Goal: Task Accomplishment & Management: Complete application form

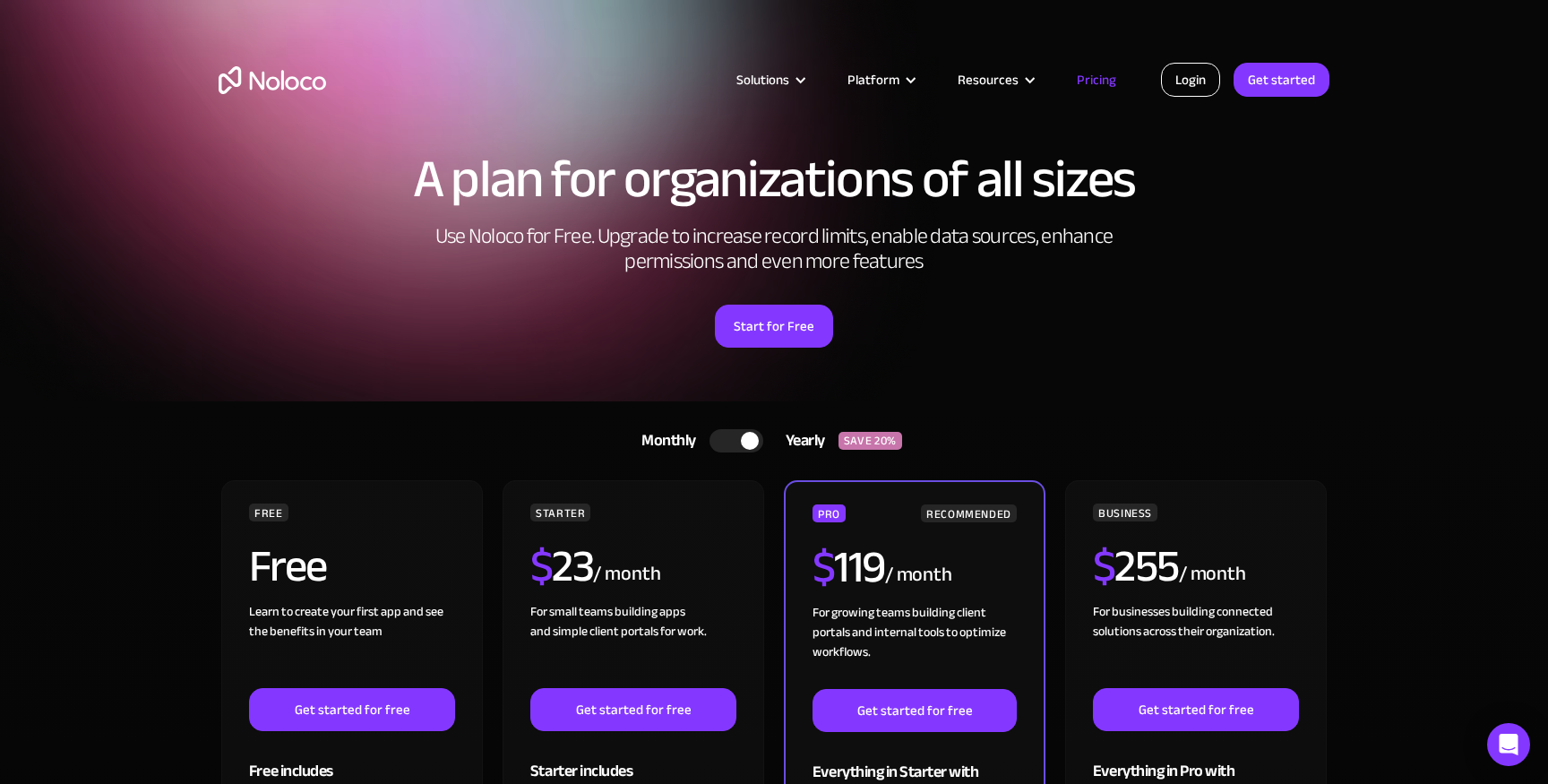
click at [1205, 70] on link "Login" at bounding box center [1191, 80] width 59 height 34
click at [1285, 72] on link "Get started" at bounding box center [1282, 80] width 96 height 34
click at [1285, 70] on link "Get started" at bounding box center [1282, 80] width 96 height 34
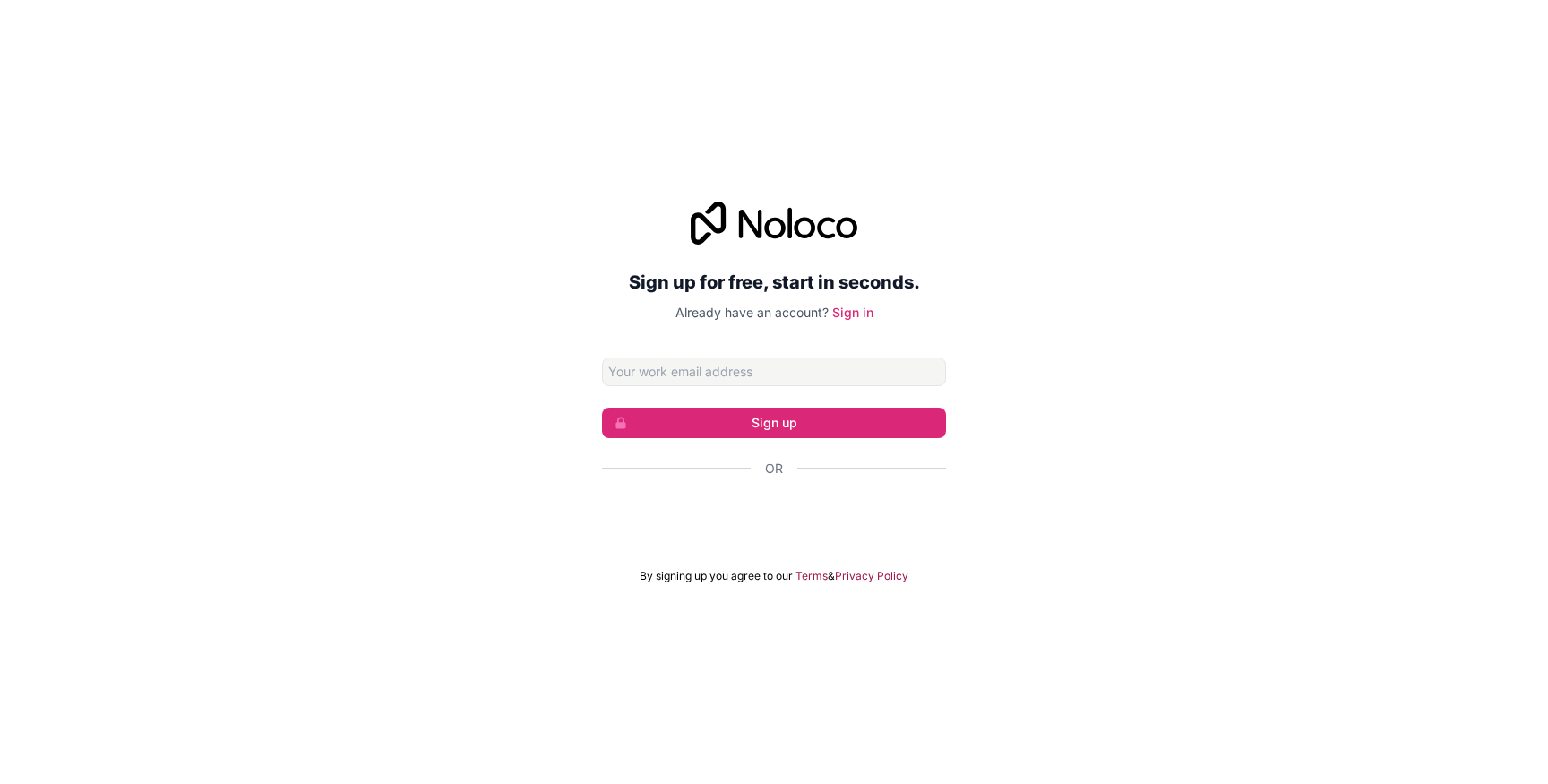
click at [712, 376] on input "Email address" at bounding box center [774, 371] width 344 height 29
click at [764, 369] on input "fy" at bounding box center [774, 371] width 344 height 29
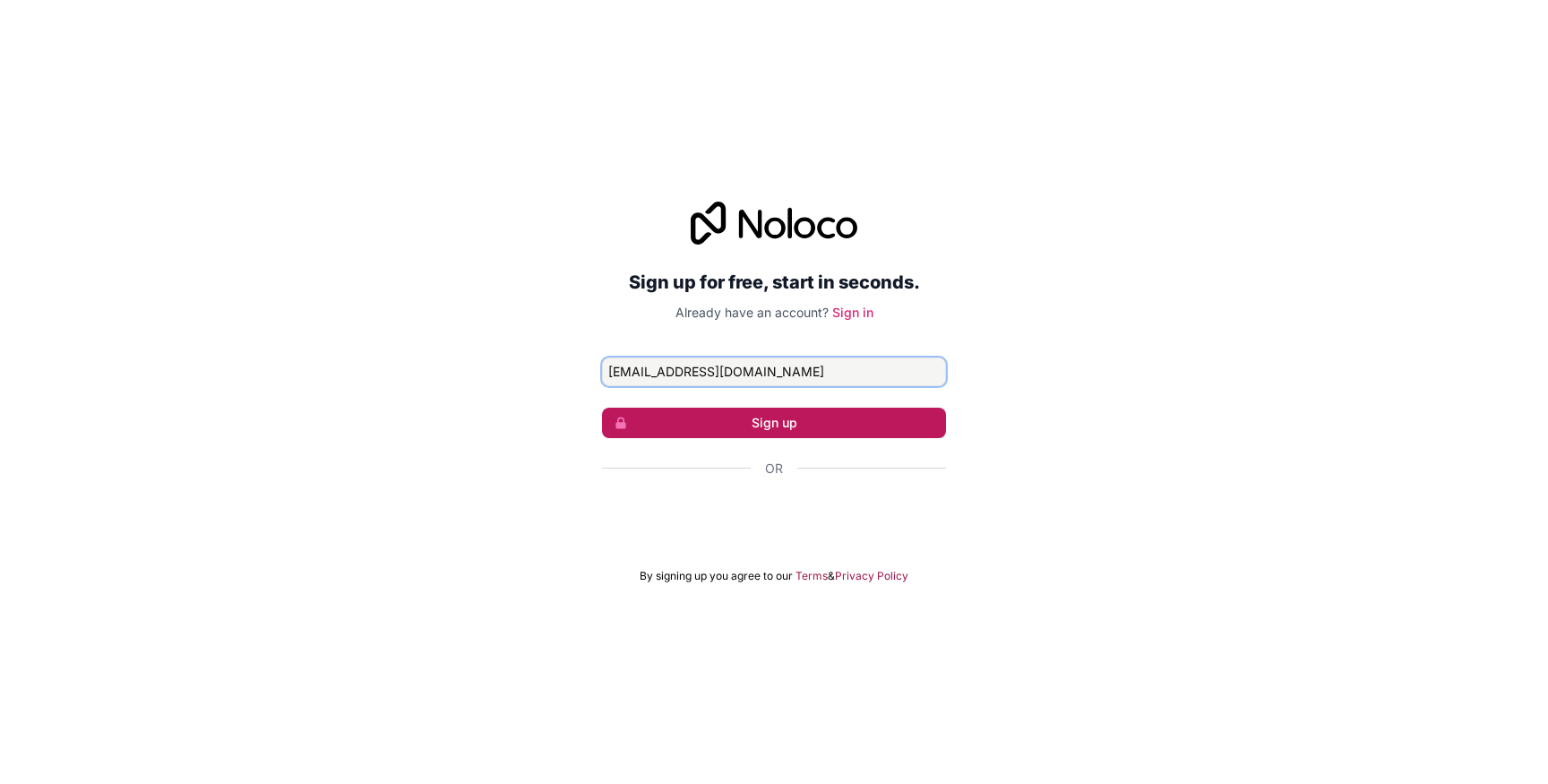
type input "fynn@fynngentle.com"
click at [795, 420] on button "Sign up" at bounding box center [774, 423] width 344 height 30
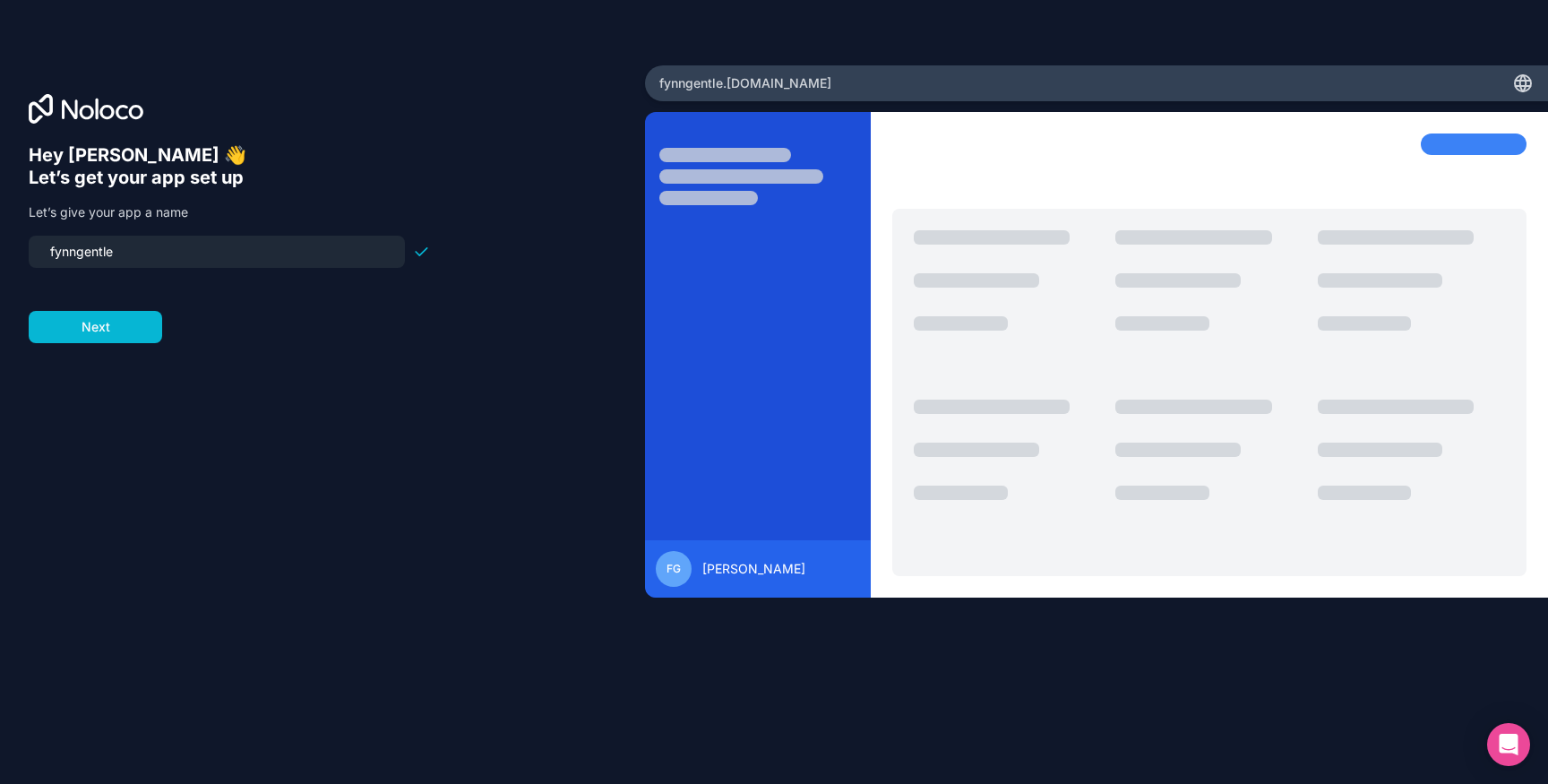
drag, startPoint x: 130, startPoint y: 252, endPoint x: 0, endPoint y: 249, distance: 130.0
click at [0, 249] on div "Hey Fynn 👋 Let’s get your app set up Let’s give your app a name fynngentle Next" at bounding box center [323, 392] width 645 height 653
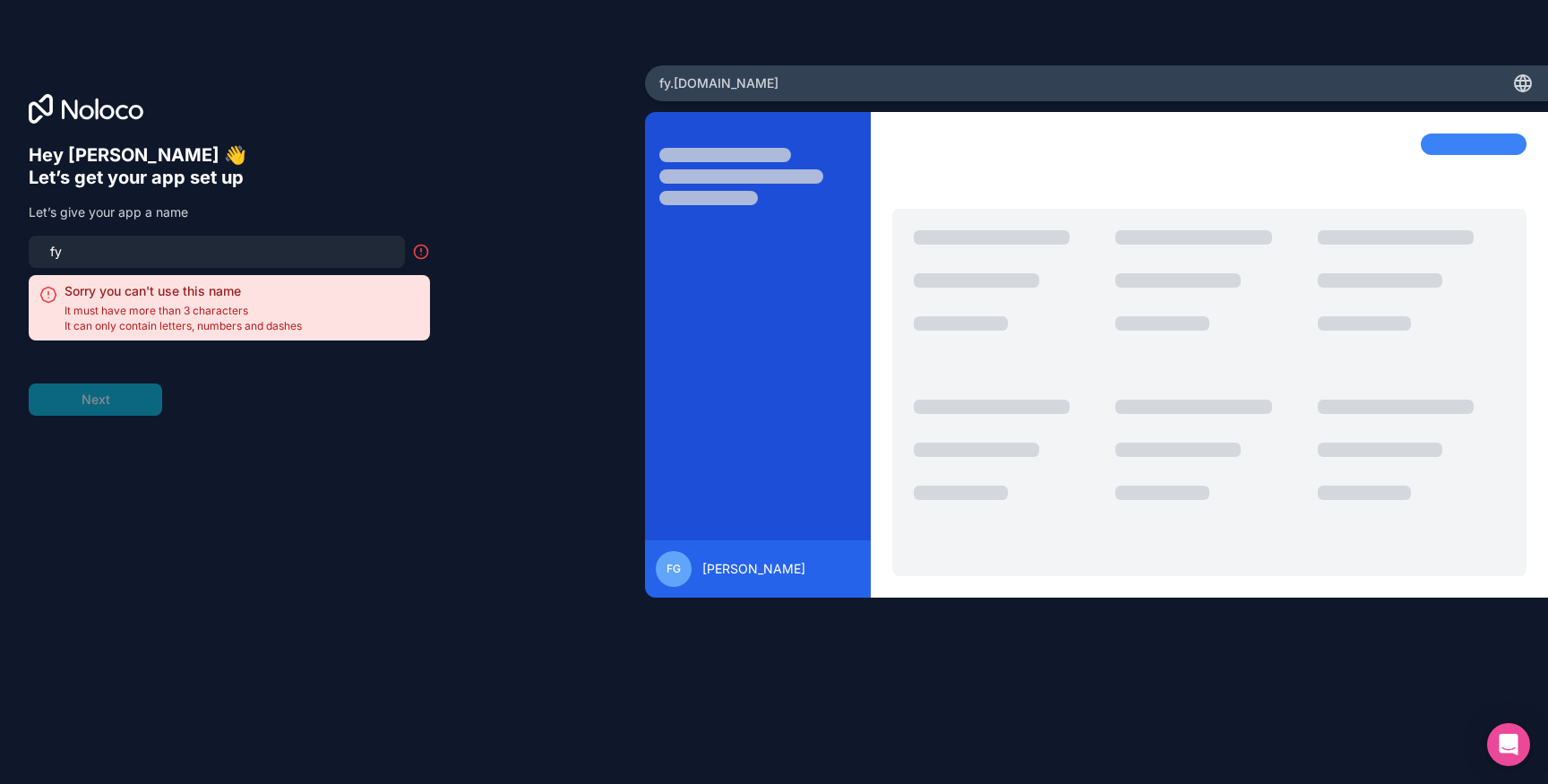
type input "f"
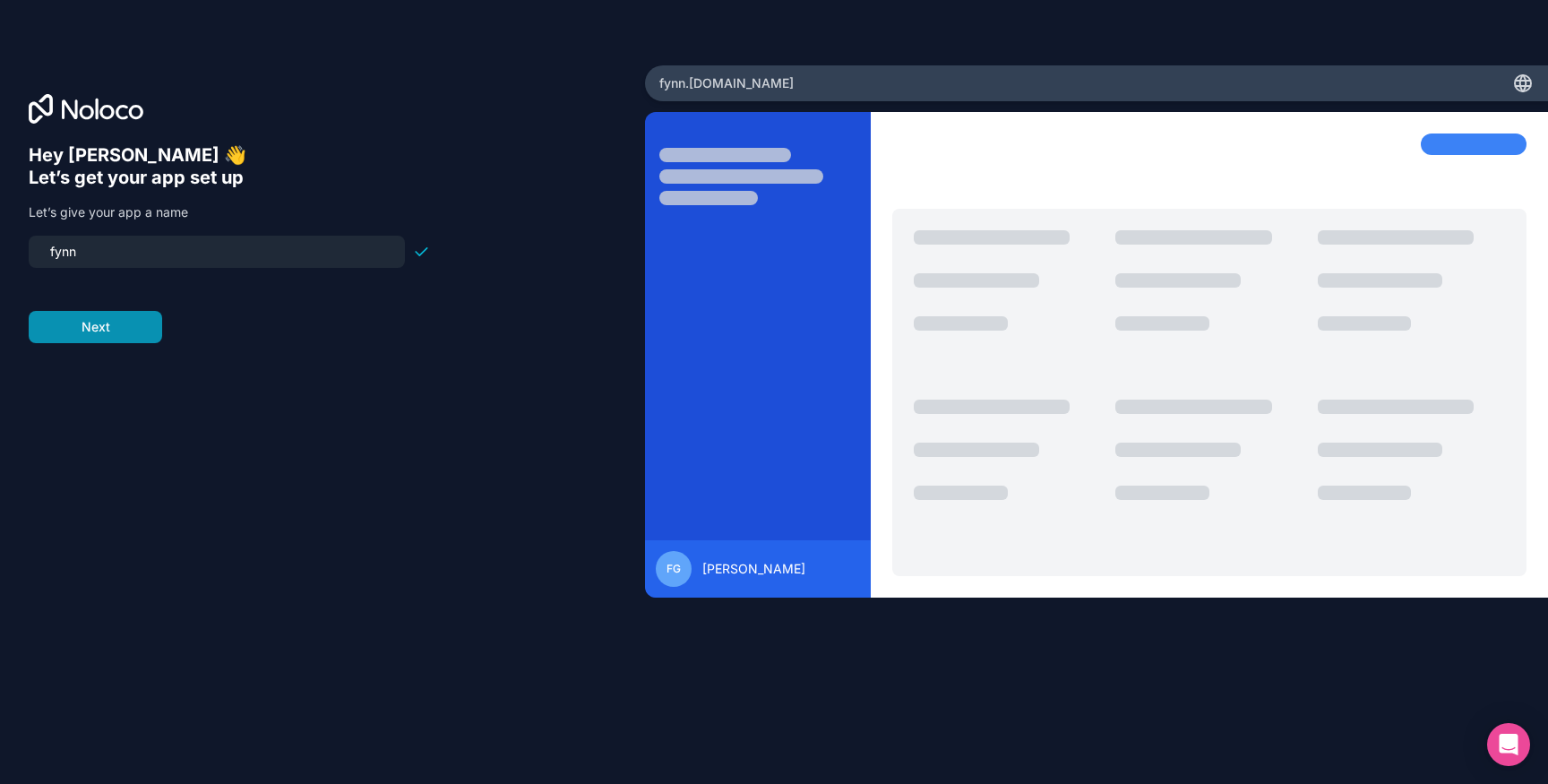
type input "fynn"
click at [130, 329] on button "Next" at bounding box center [96, 326] width 133 height 32
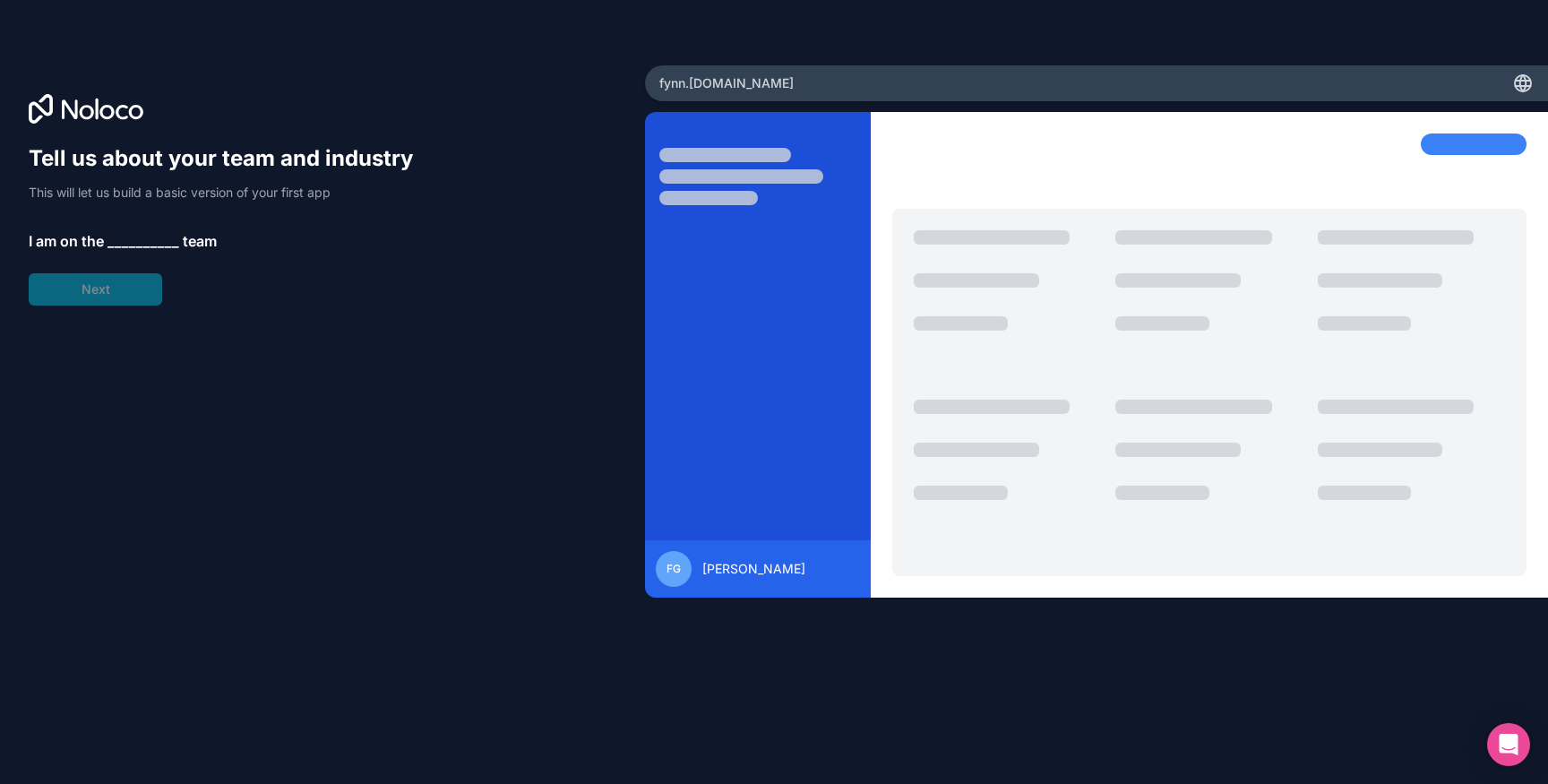
click at [119, 234] on span "__________" at bounding box center [144, 240] width 71 height 22
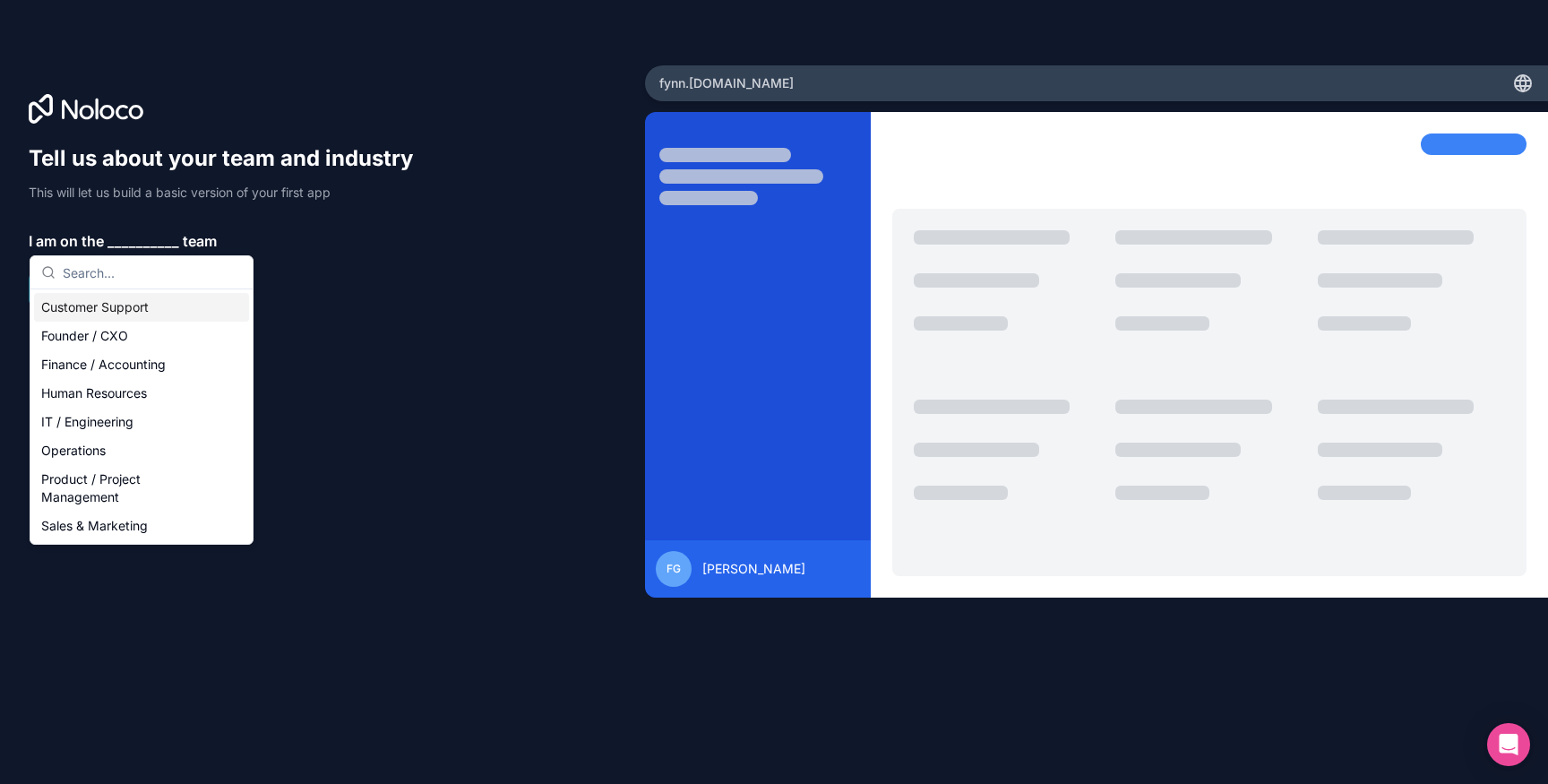
click at [133, 311] on div "Customer Support" at bounding box center [141, 307] width 215 height 29
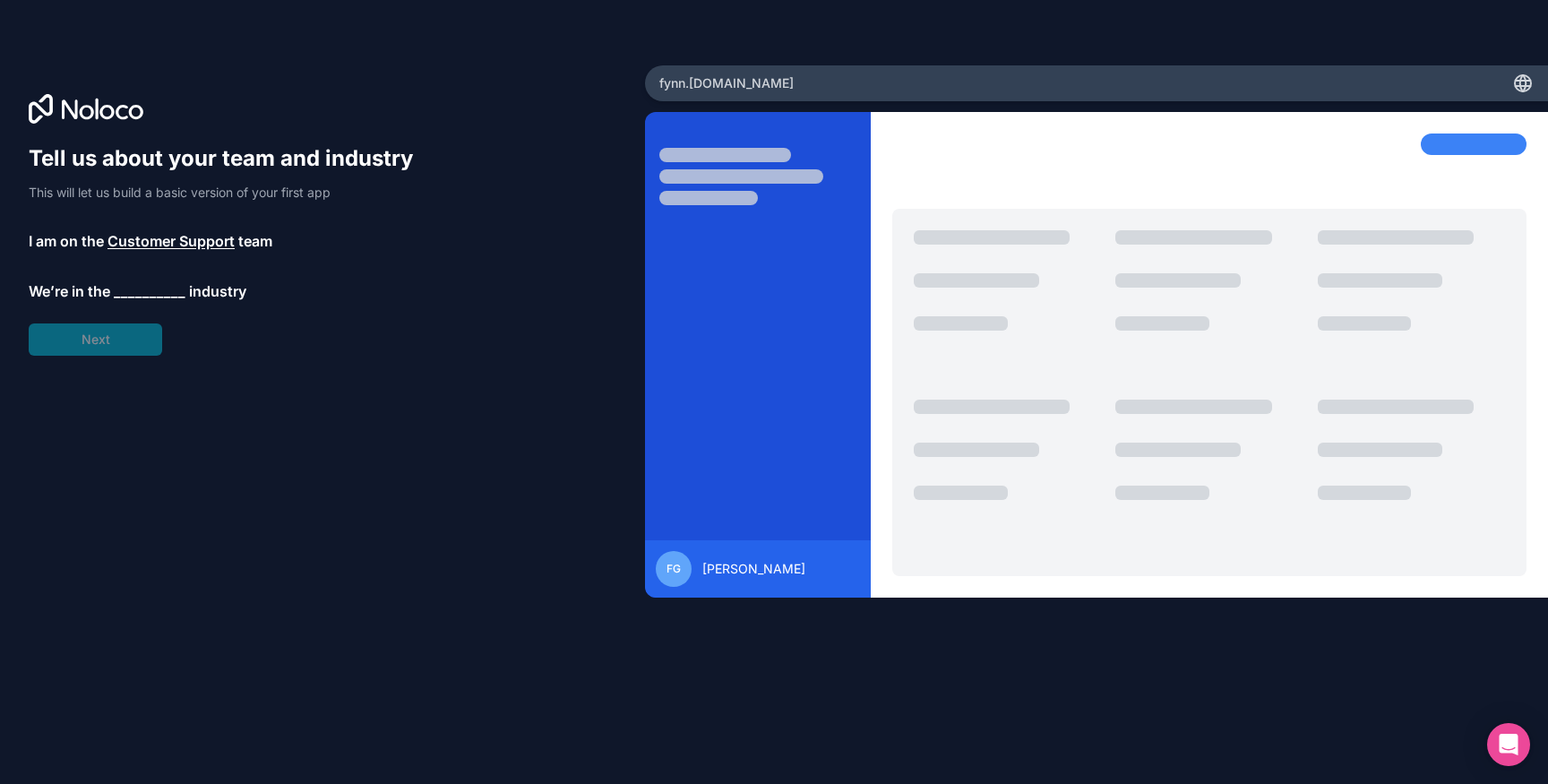
click at [142, 289] on span "__________" at bounding box center [149, 291] width 71 height 22
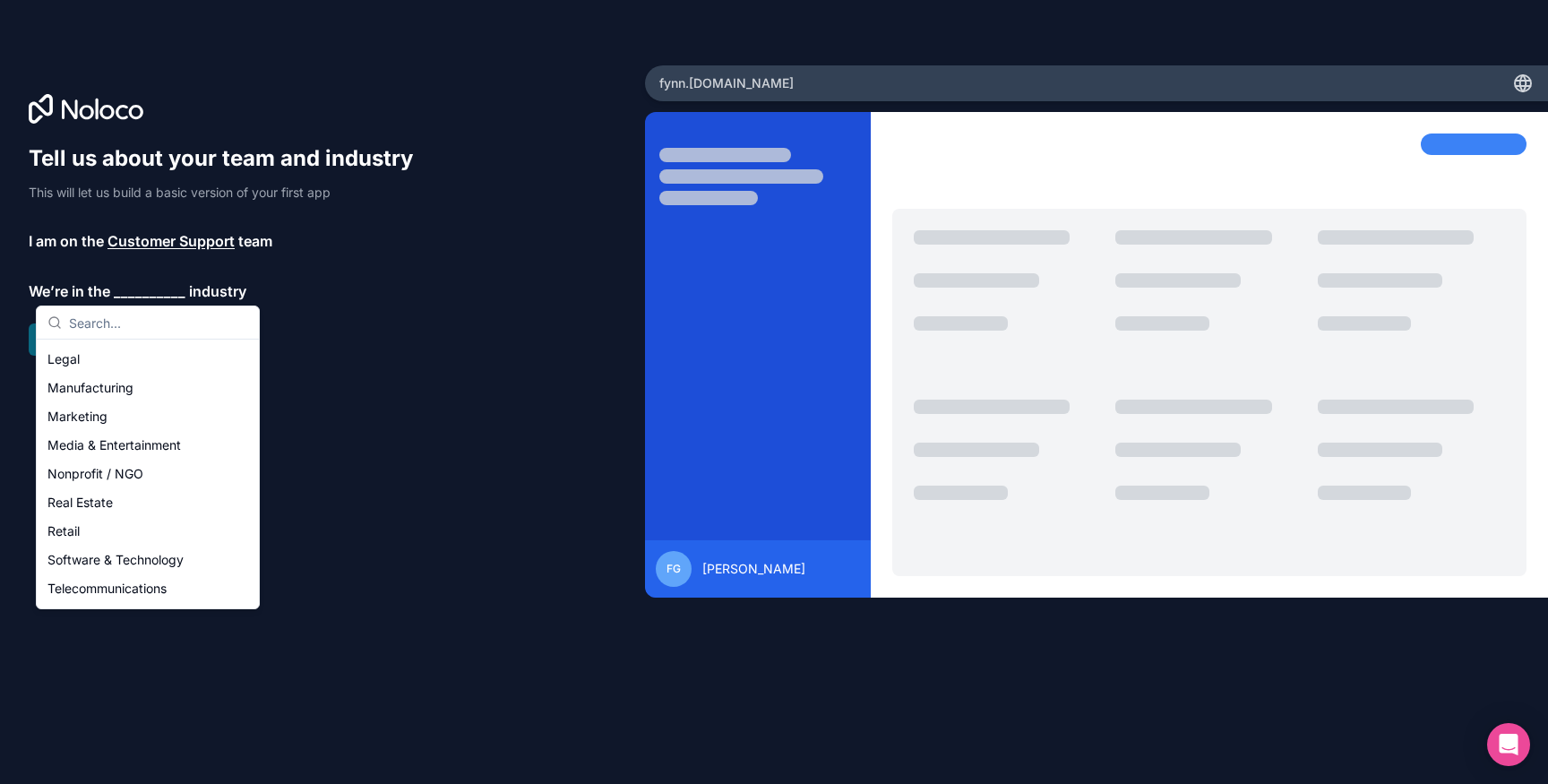
scroll to position [229, 0]
click at [115, 440] on div "Media & Entertainment" at bounding box center [147, 443] width 215 height 29
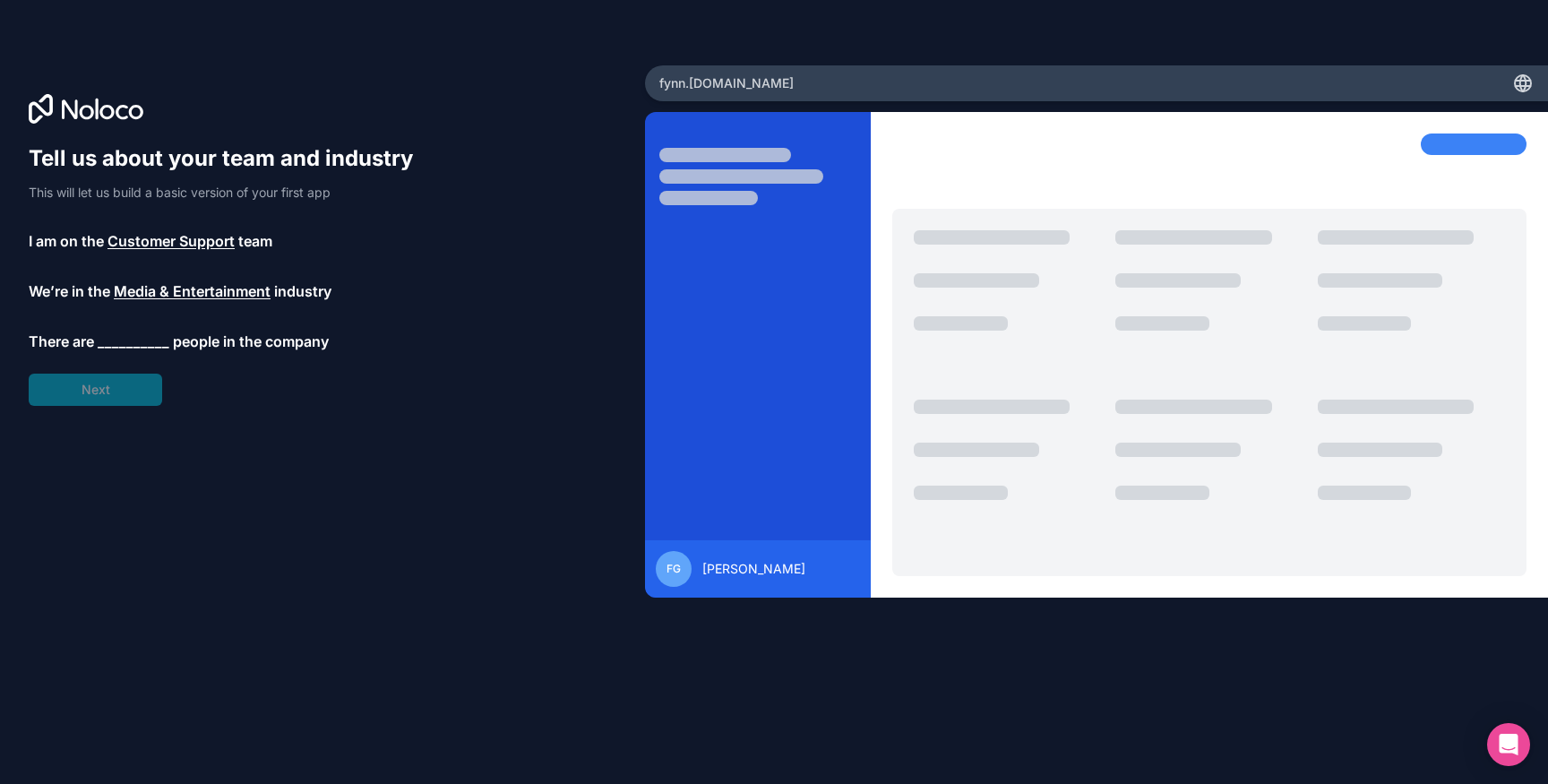
click at [119, 335] on span "__________" at bounding box center [133, 340] width 71 height 22
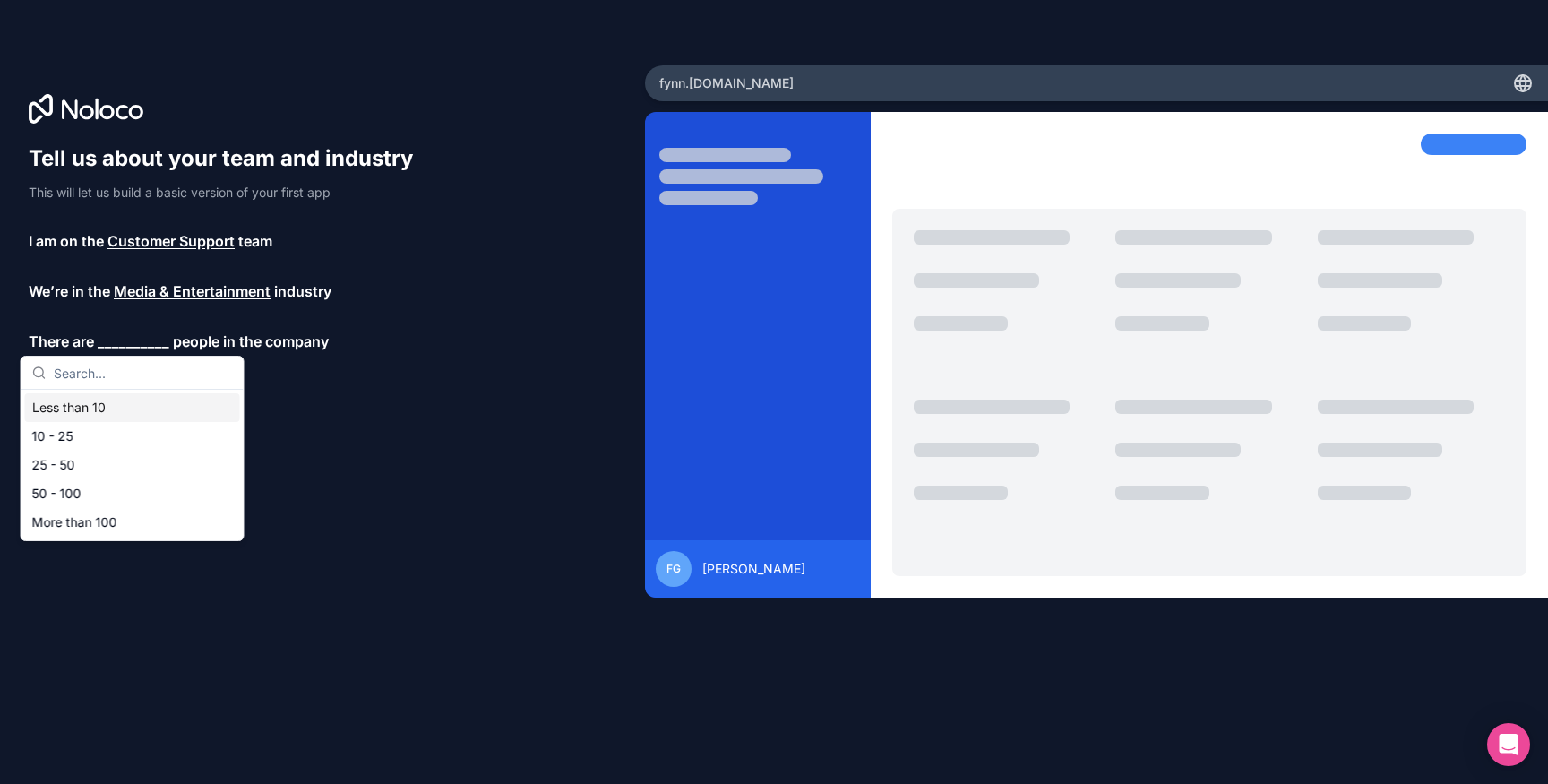
click at [90, 415] on div "Less than 10" at bounding box center [132, 407] width 215 height 29
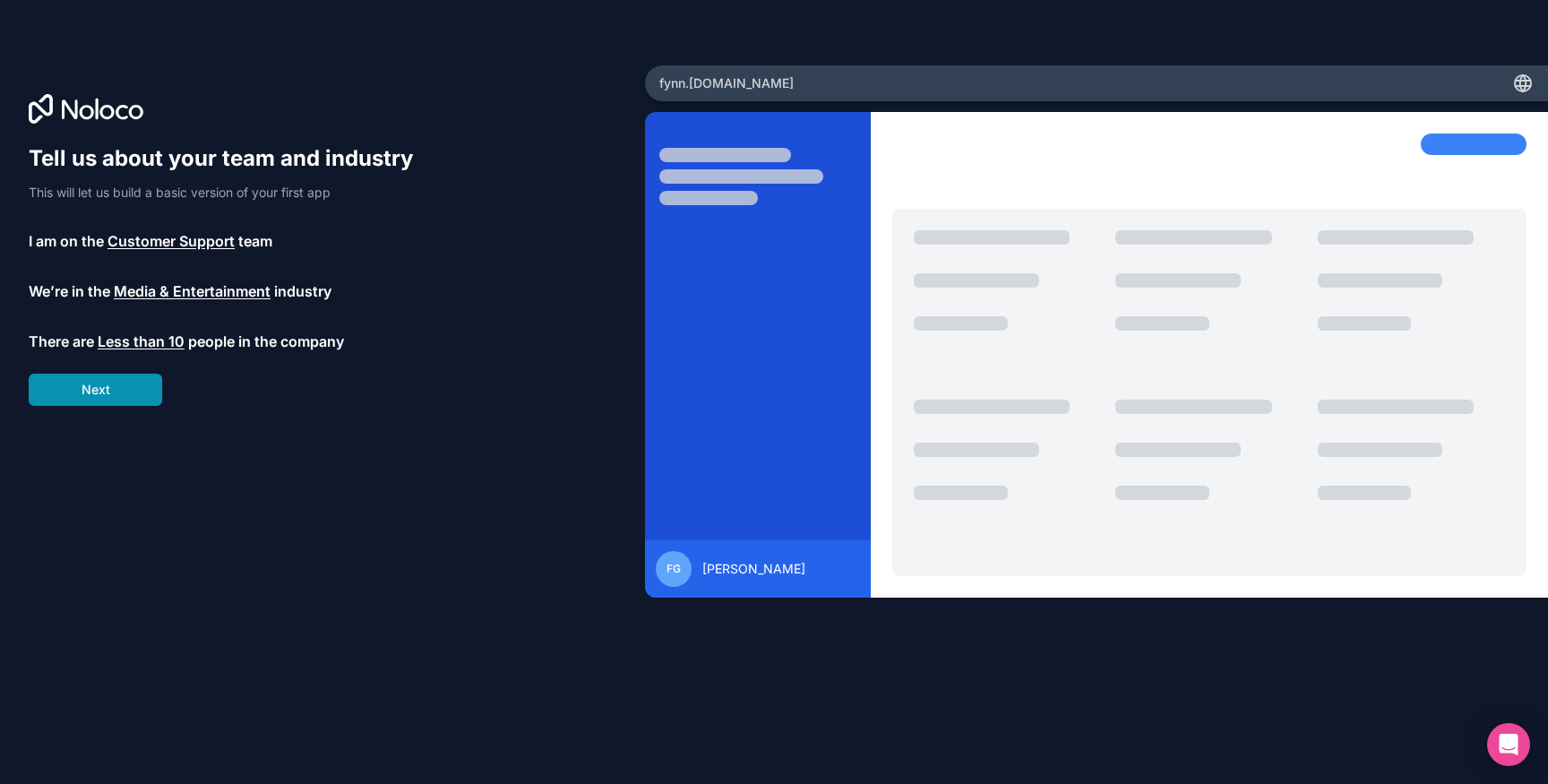
click at [111, 400] on button "Next" at bounding box center [96, 389] width 133 height 32
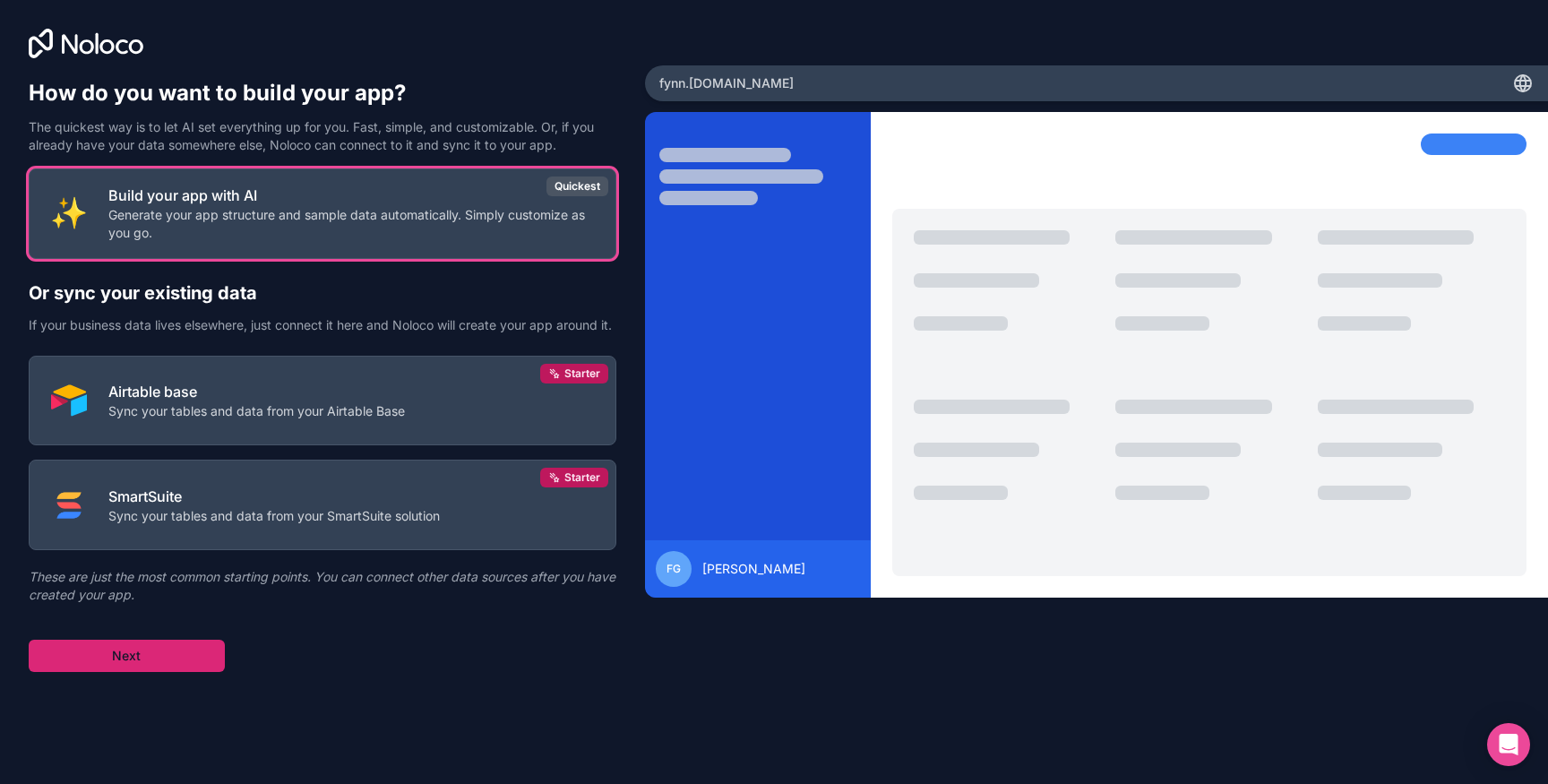
click at [181, 668] on button "Next" at bounding box center [127, 656] width 196 height 32
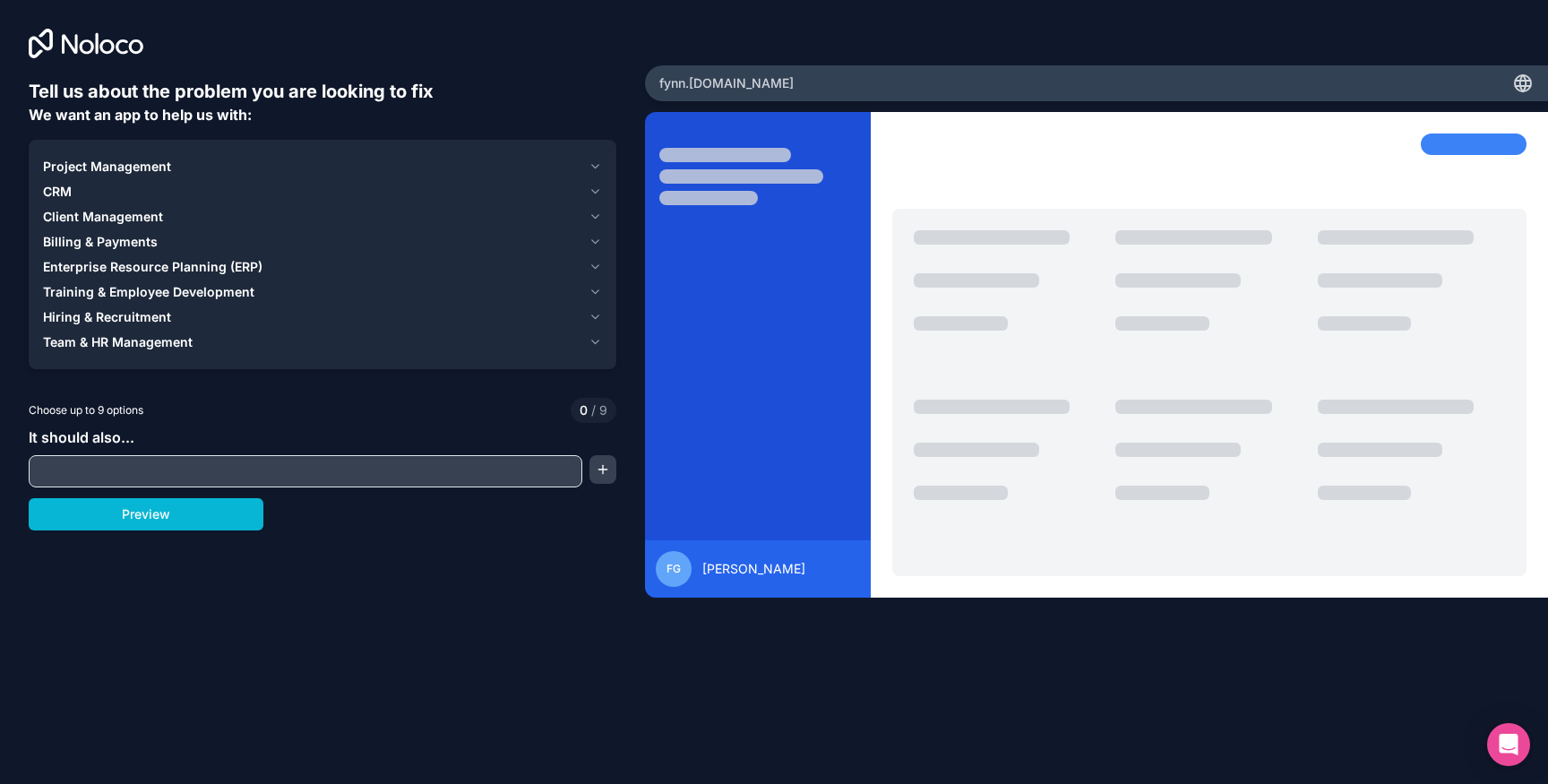
click at [183, 169] on div "Project Management" at bounding box center [312, 166] width 539 height 18
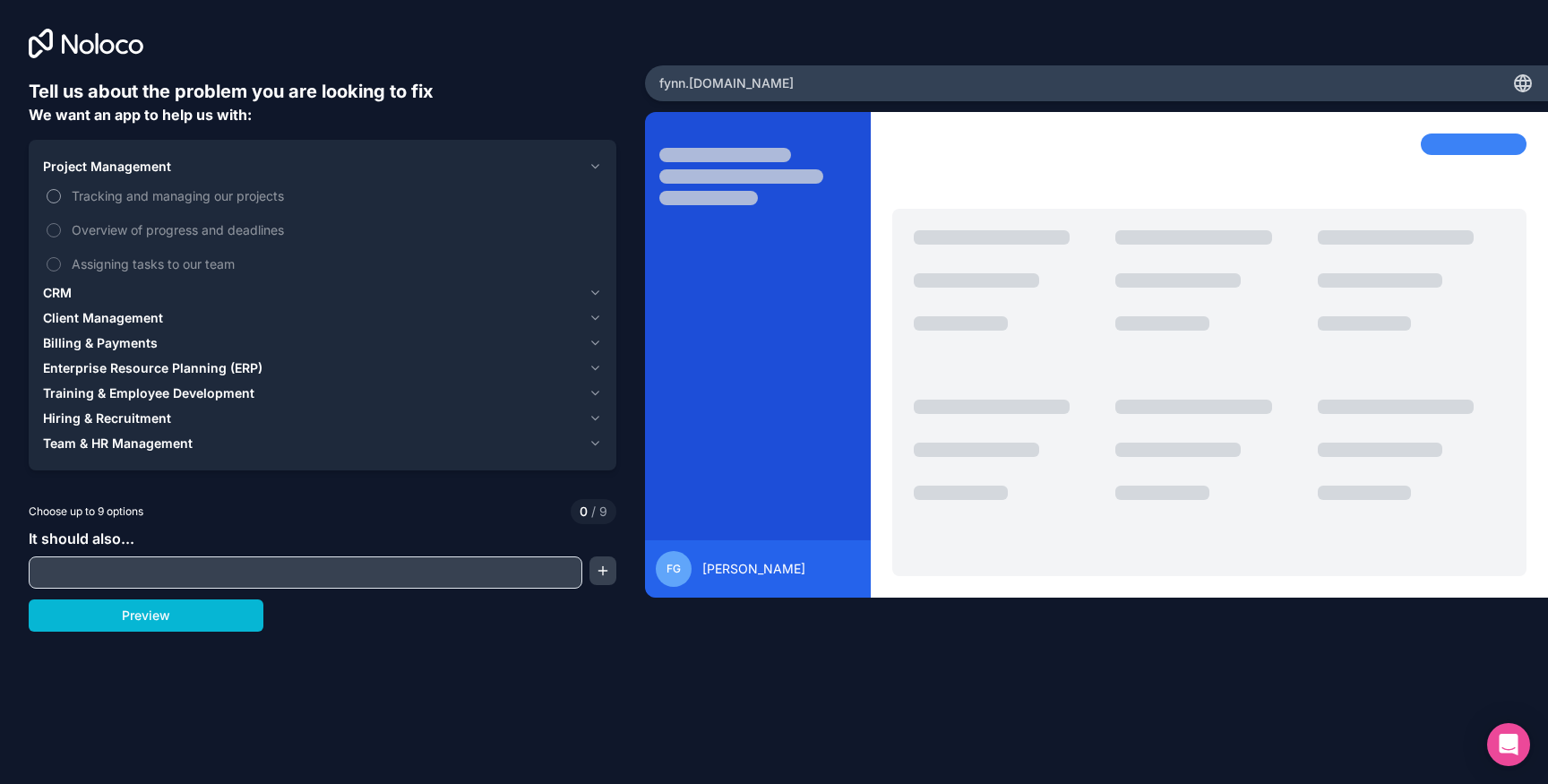
click at [98, 203] on span "Tracking and managing our projects" at bounding box center [335, 196] width 527 height 19
click at [61, 203] on button "Tracking and managing our projects" at bounding box center [53, 196] width 14 height 14
click at [105, 234] on span "Overview of progress and deadlines" at bounding box center [335, 230] width 527 height 19
click at [61, 234] on button "Overview of progress and deadlines" at bounding box center [53, 230] width 14 height 14
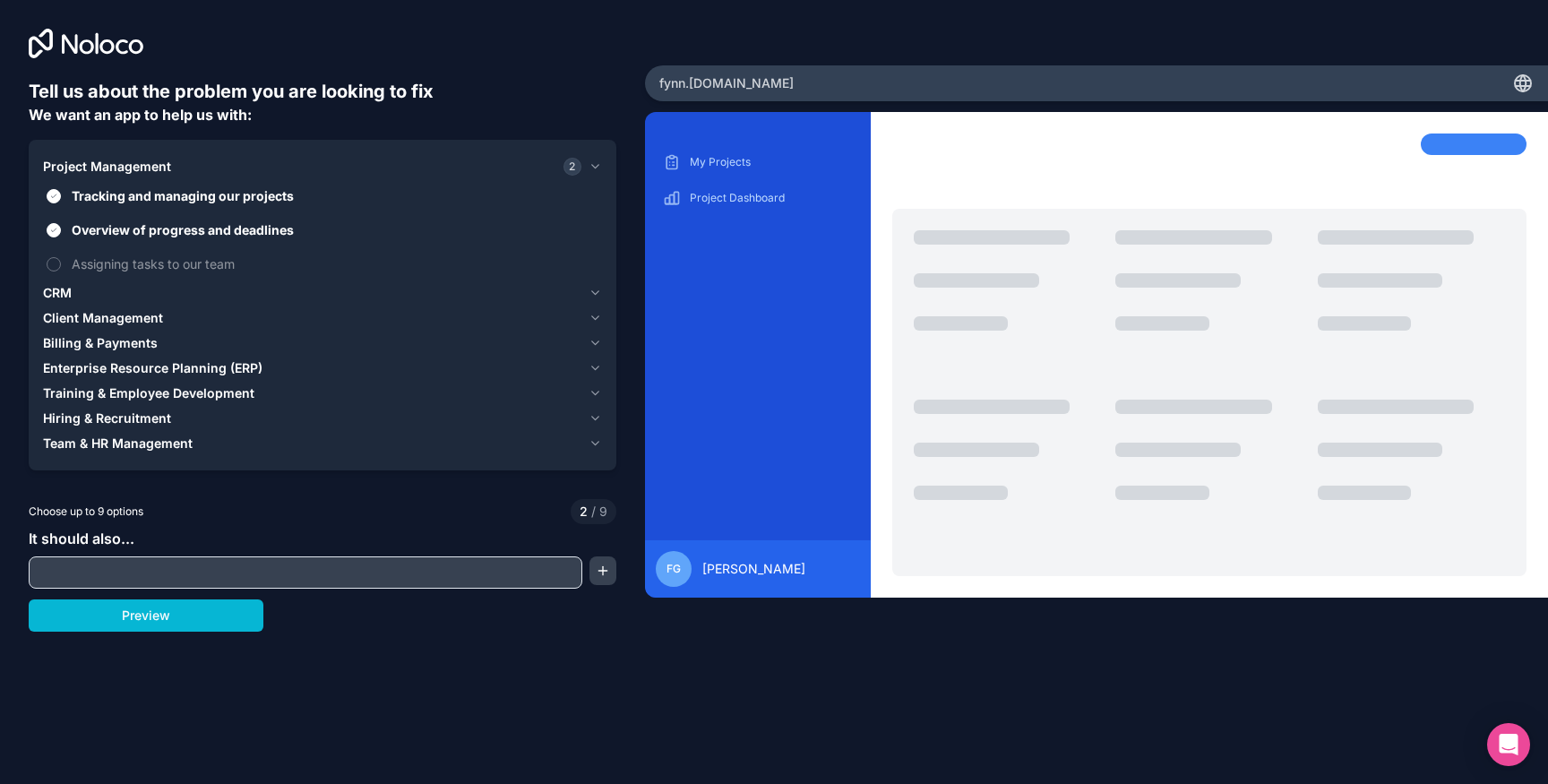
click at [115, 294] on div "CRM" at bounding box center [312, 293] width 539 height 18
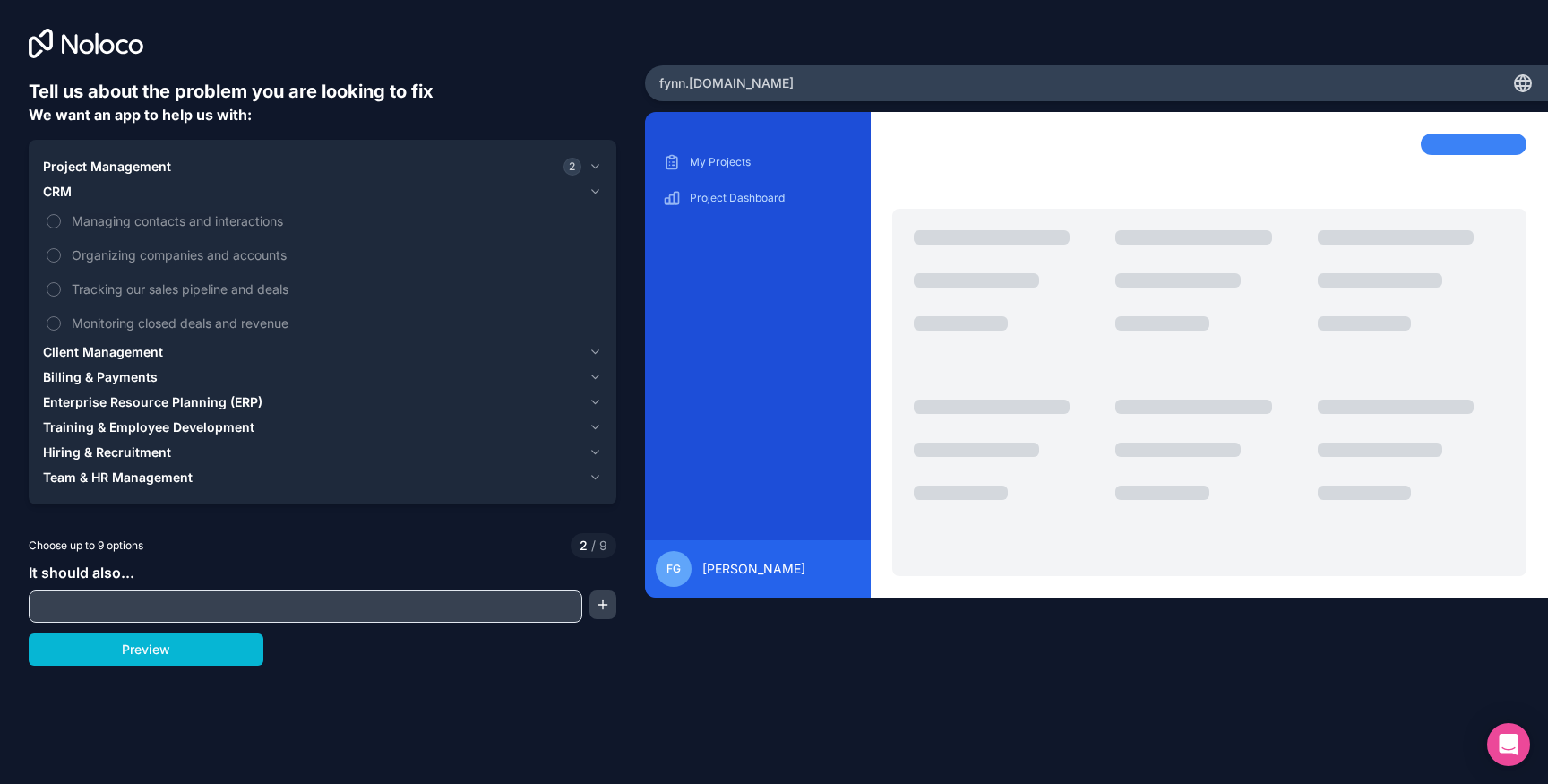
click at [137, 354] on span "Client Management" at bounding box center [103, 352] width 120 height 18
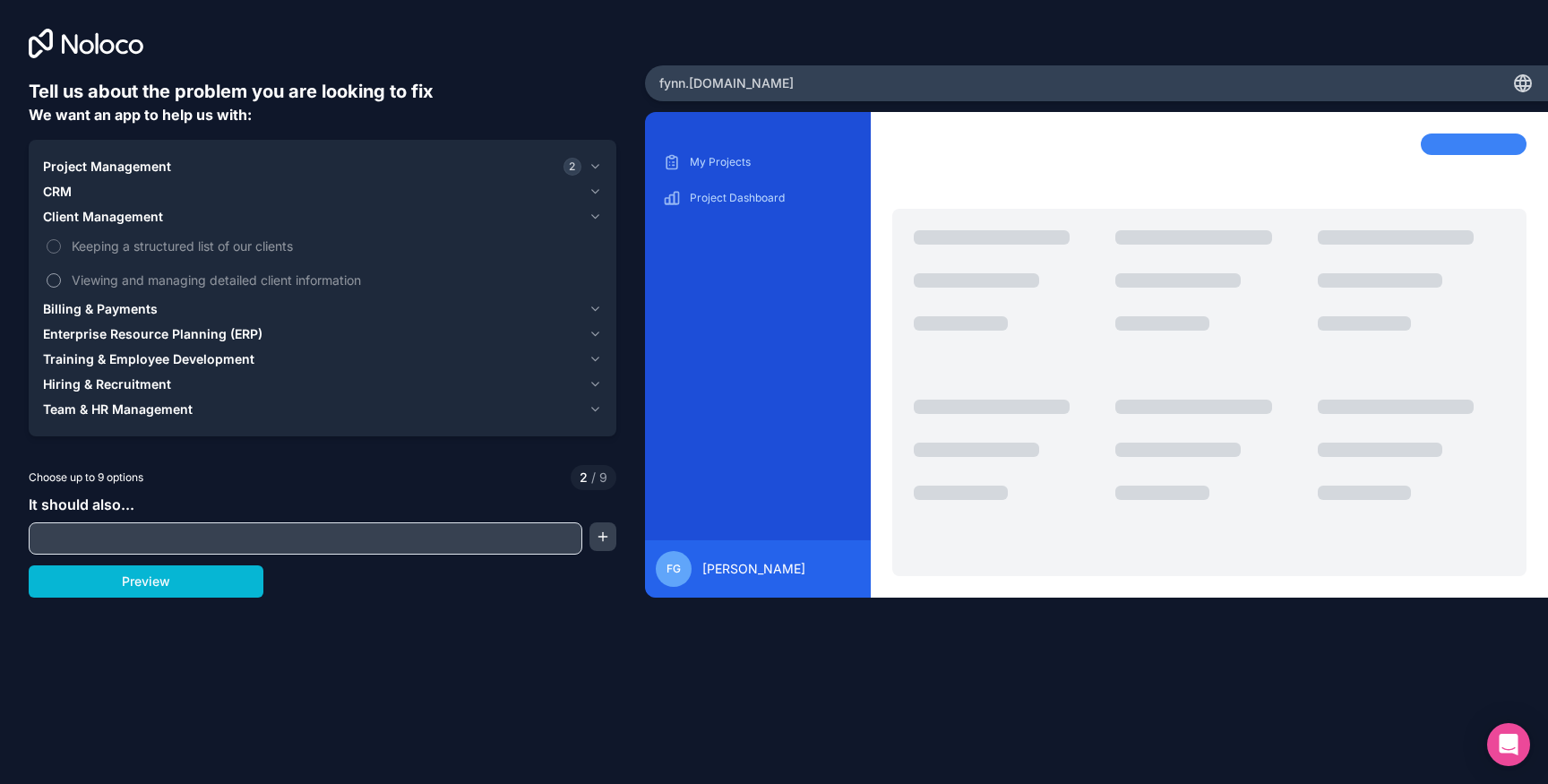
click at [156, 282] on span "Viewing and managing detailed client information" at bounding box center [335, 279] width 527 height 19
click at [61, 282] on button "Viewing and managing detailed client information" at bounding box center [53, 279] width 14 height 14
click at [121, 309] on span "Billing & Payments" at bounding box center [100, 309] width 114 height 18
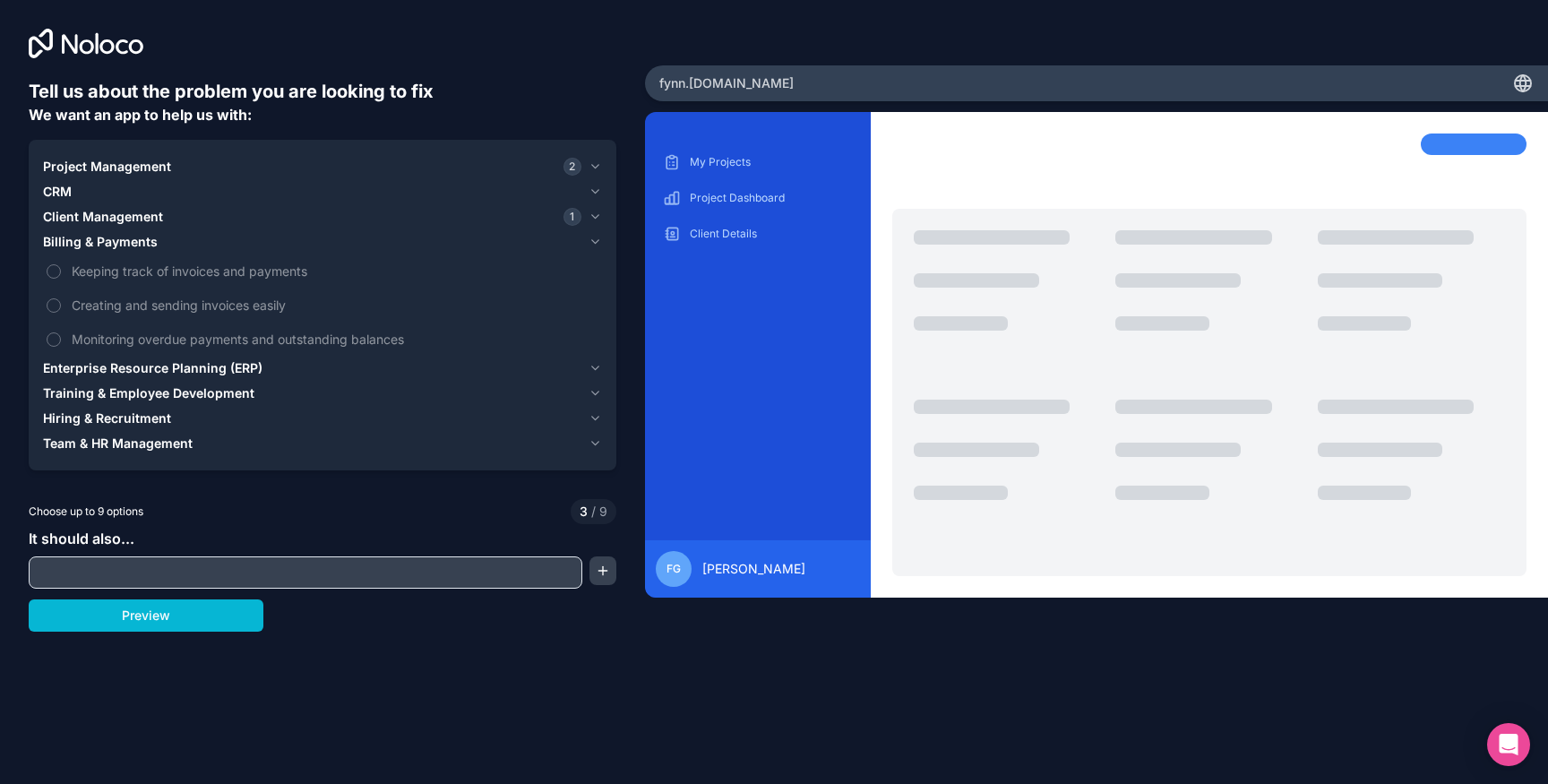
click at [146, 374] on span "Enterprise Resource Planning (ERP)" at bounding box center [153, 368] width 220 height 18
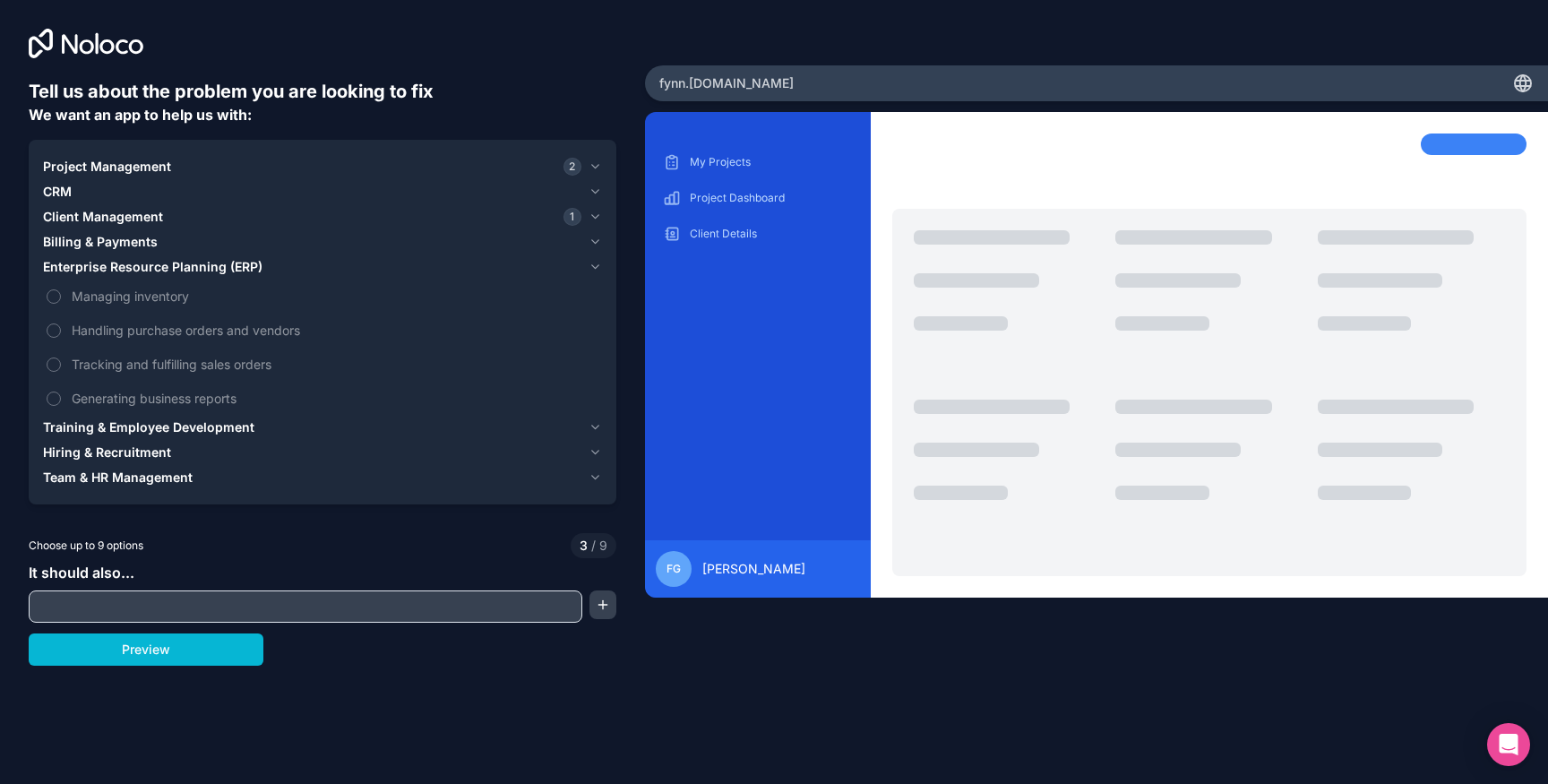
click at [126, 434] on span "Training & Employee Development" at bounding box center [148, 427] width 211 height 18
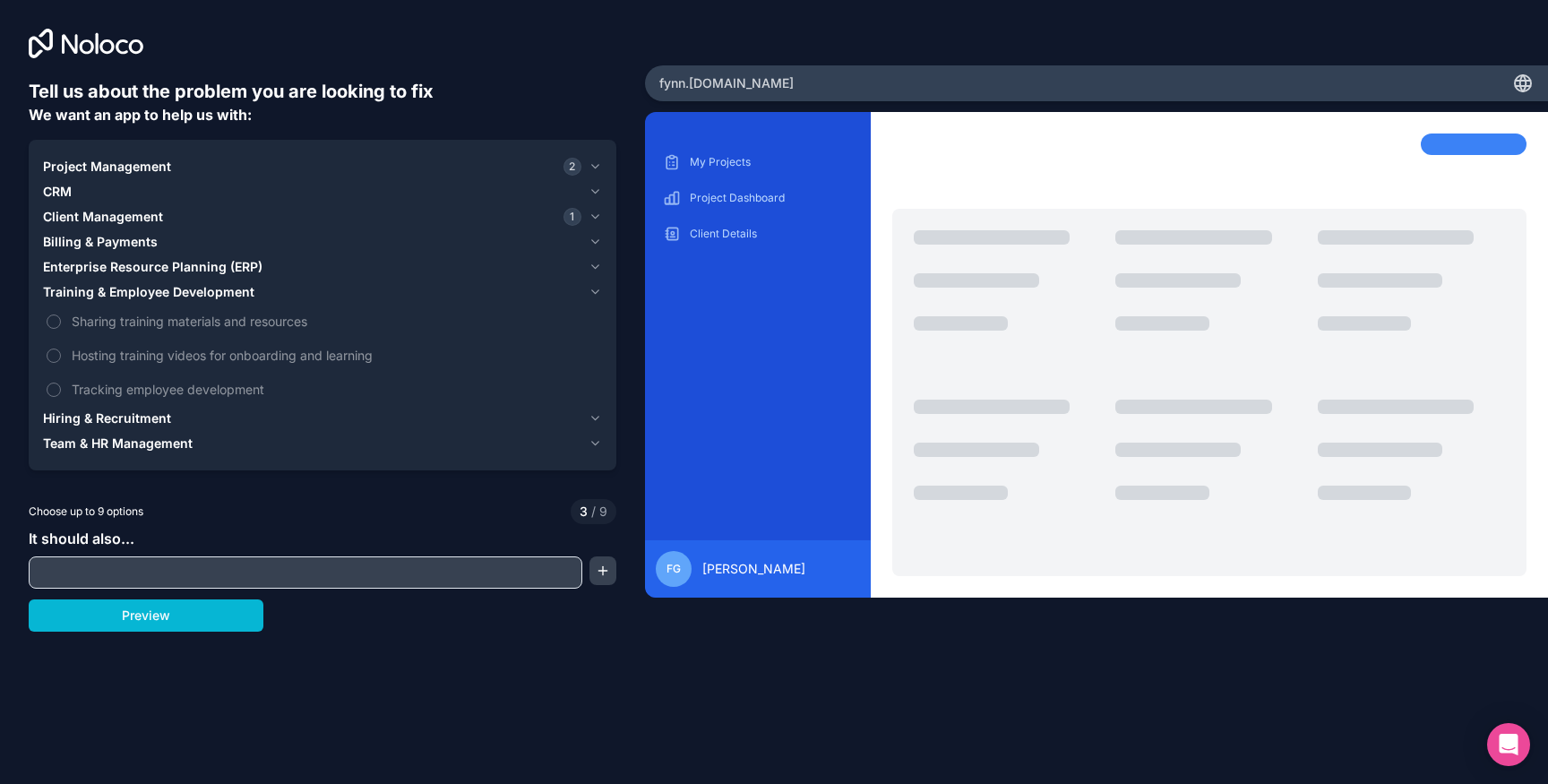
click at [136, 419] on span "Hiring & Recruitment" at bounding box center [107, 417] width 129 height 18
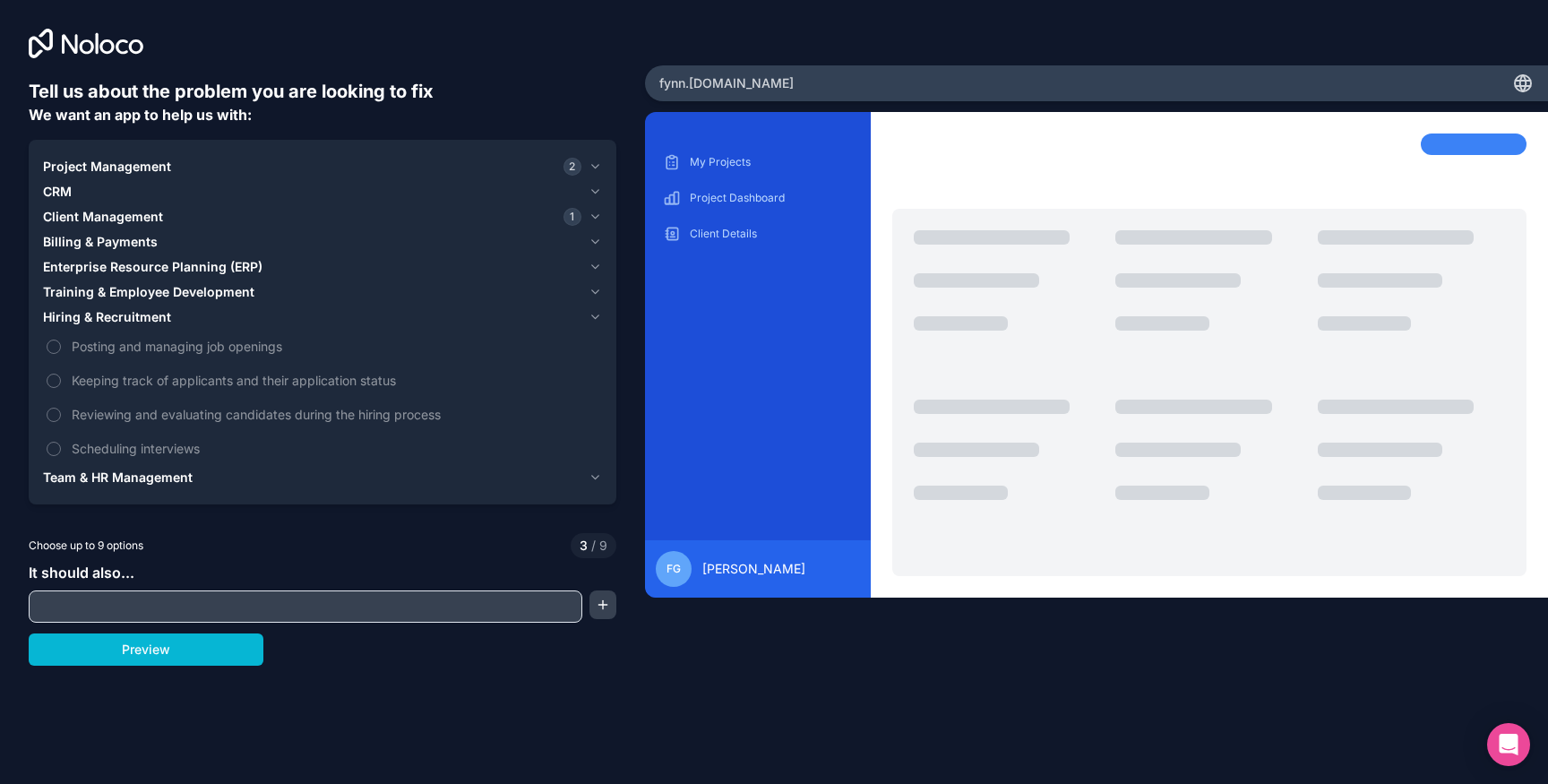
click at [123, 161] on span "Project Management" at bounding box center [107, 166] width 129 height 18
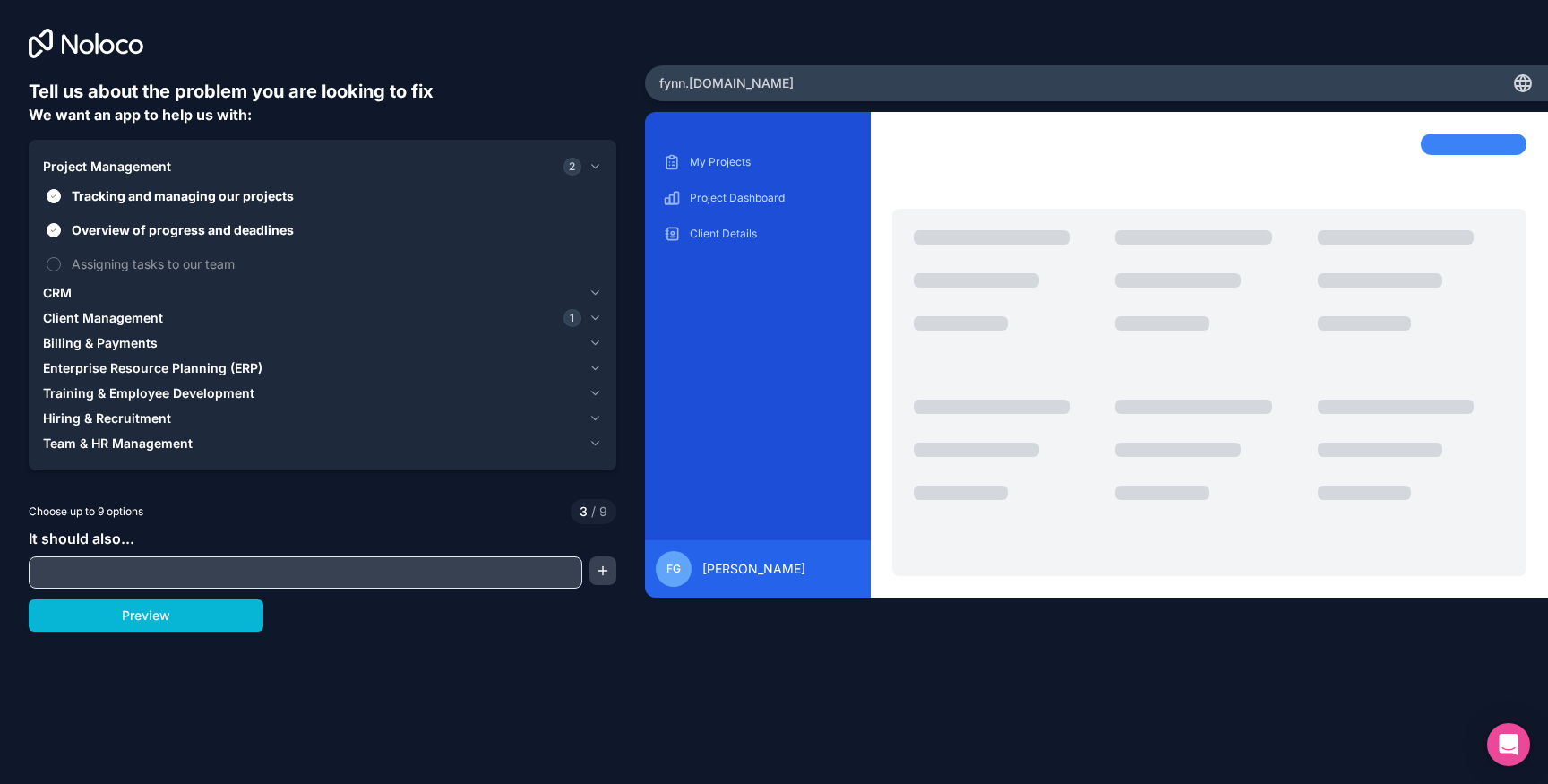
click at [64, 293] on span "CRM" at bounding box center [57, 293] width 29 height 18
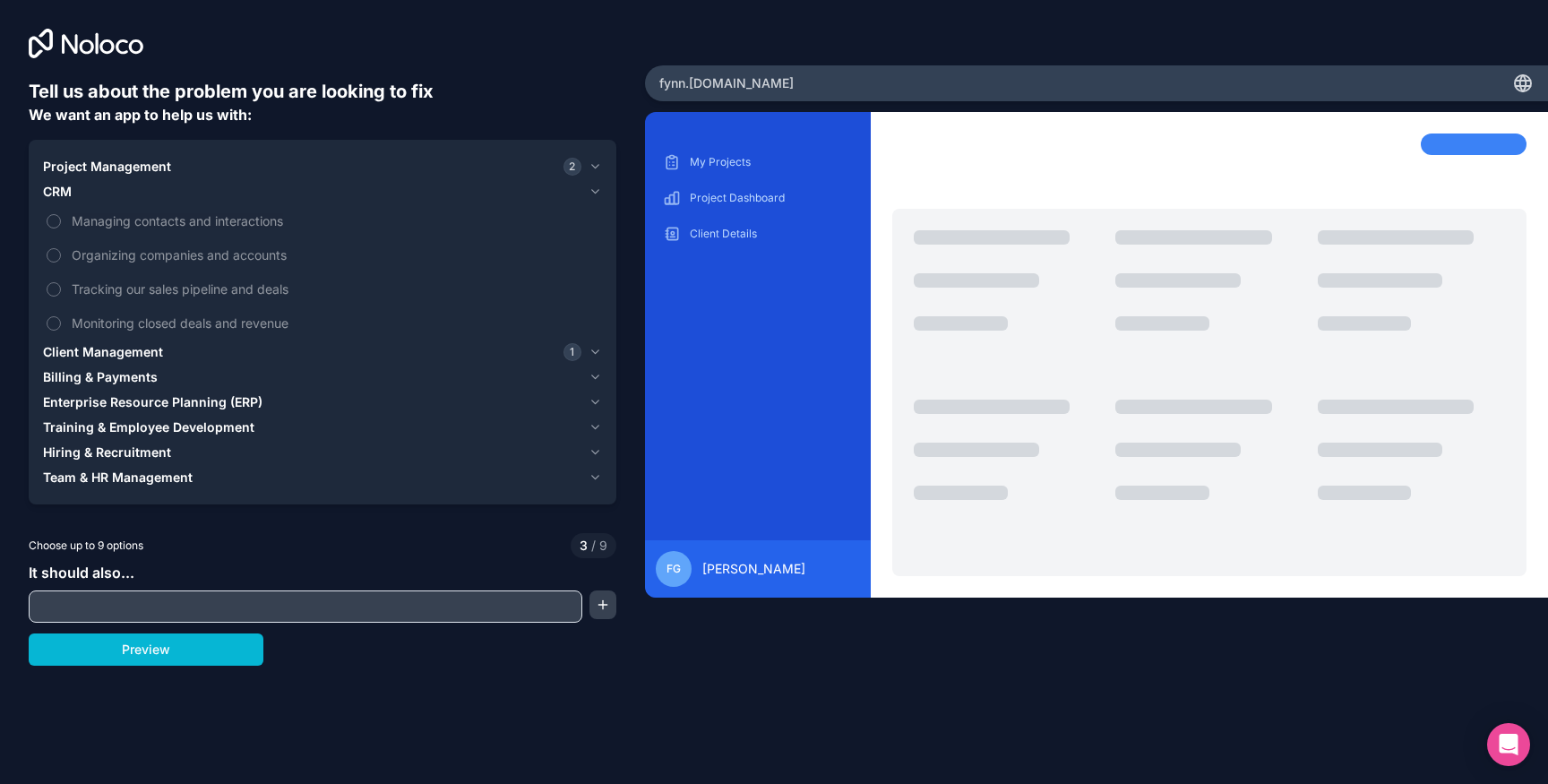
click at [120, 351] on span "Client Management" at bounding box center [103, 352] width 120 height 18
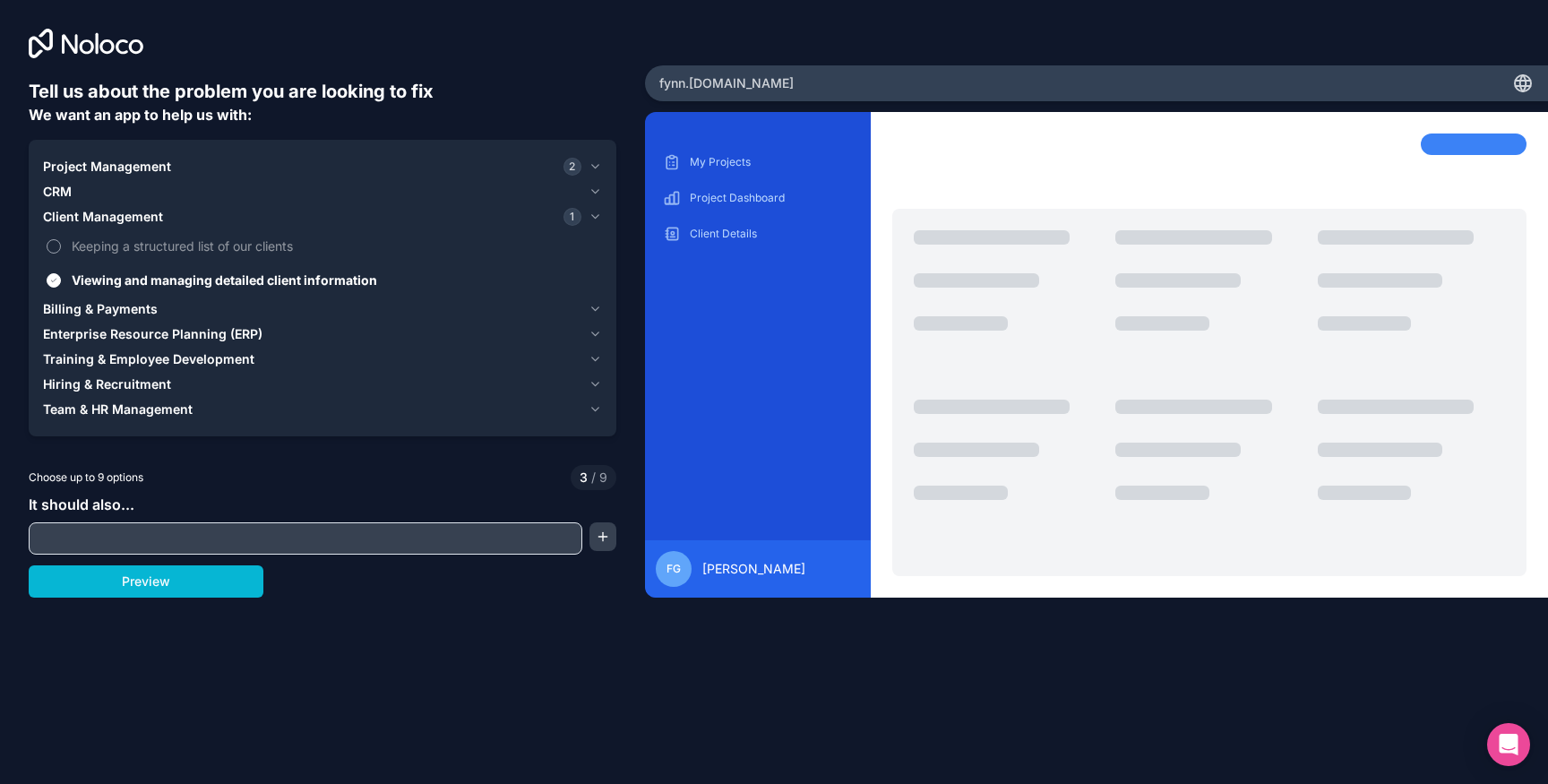
click at [142, 249] on span "Keeping a structured list of our clients" at bounding box center [335, 246] width 527 height 19
click at [61, 249] on button "Keeping a structured list of our clients" at bounding box center [53, 246] width 14 height 14
click at [134, 534] on input "text" at bounding box center [305, 538] width 545 height 25
click at [602, 535] on button "button" at bounding box center [602, 536] width 27 height 29
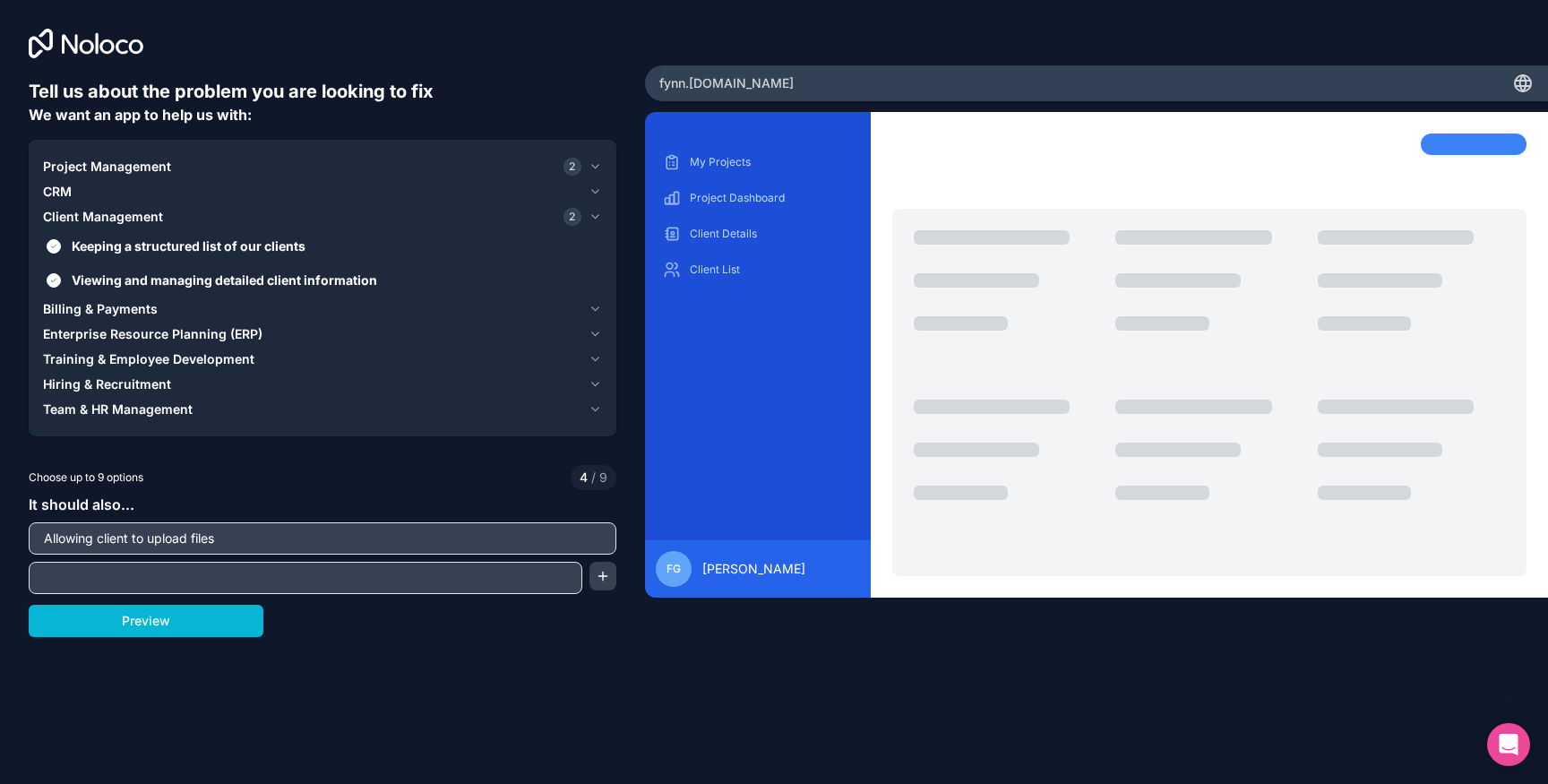
click at [355, 580] on input "text" at bounding box center [305, 578] width 545 height 25
click at [102, 168] on span "Project Management" at bounding box center [107, 166] width 129 height 18
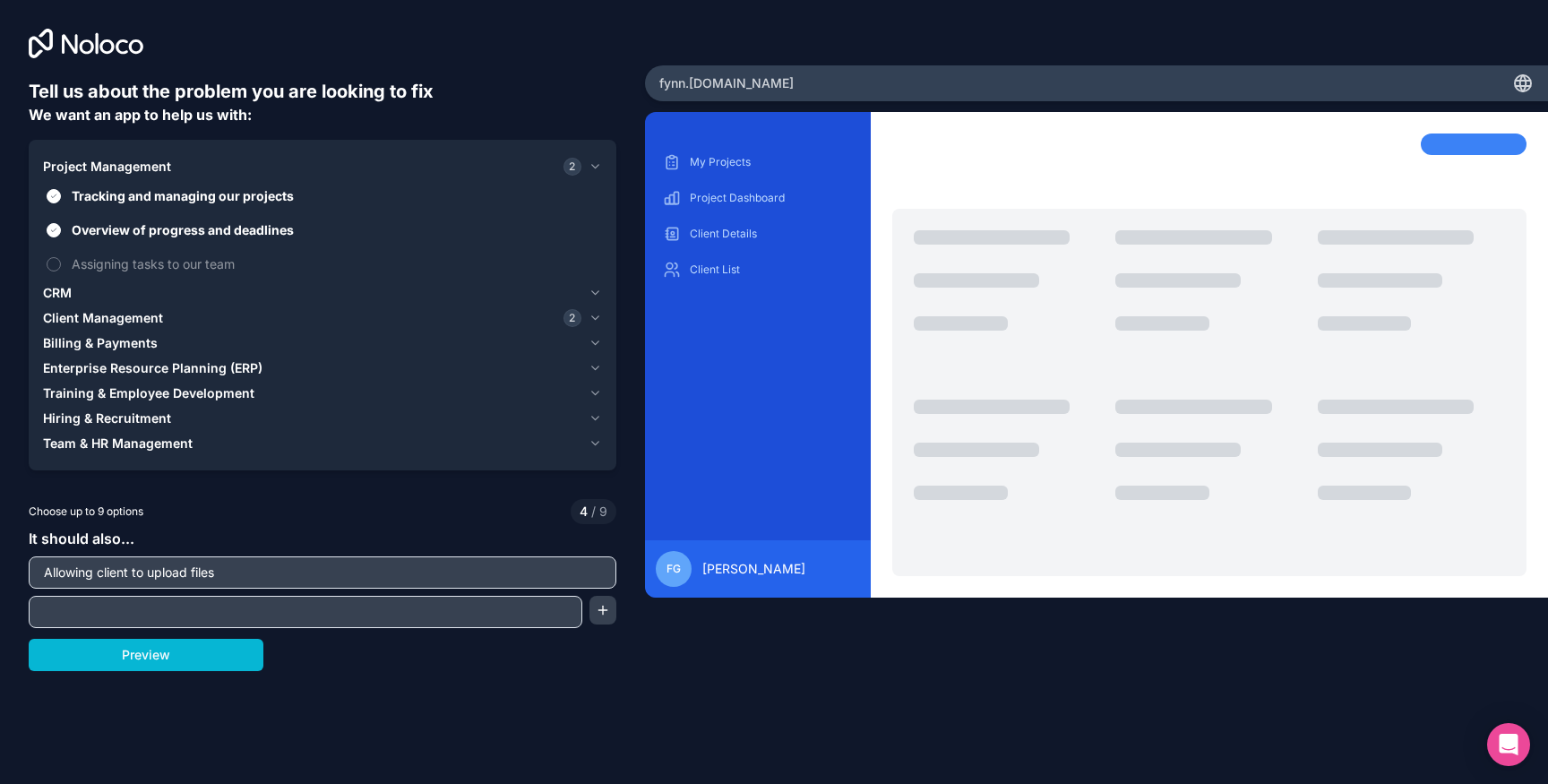
click at [236, 572] on input "Allowing client to upload files" at bounding box center [322, 572] width 579 height 25
type input "Allowing client to upload files to projects"
click at [231, 603] on input "text" at bounding box center [305, 611] width 545 height 25
click at [192, 611] on input "notifying client is" at bounding box center [305, 611] width 545 height 25
type input "notifying clients of completion"
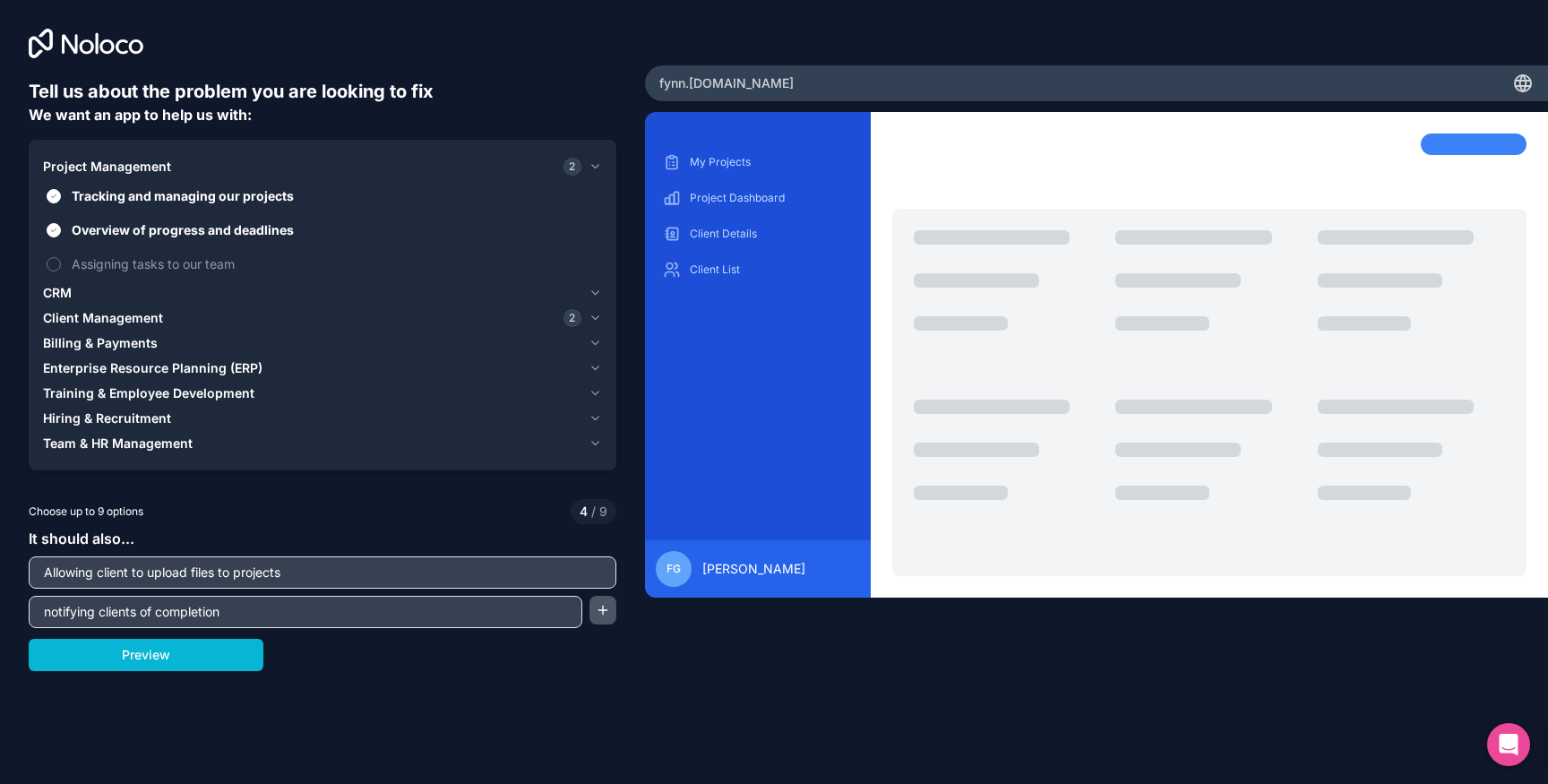
click at [598, 612] on button "button" at bounding box center [602, 610] width 27 height 29
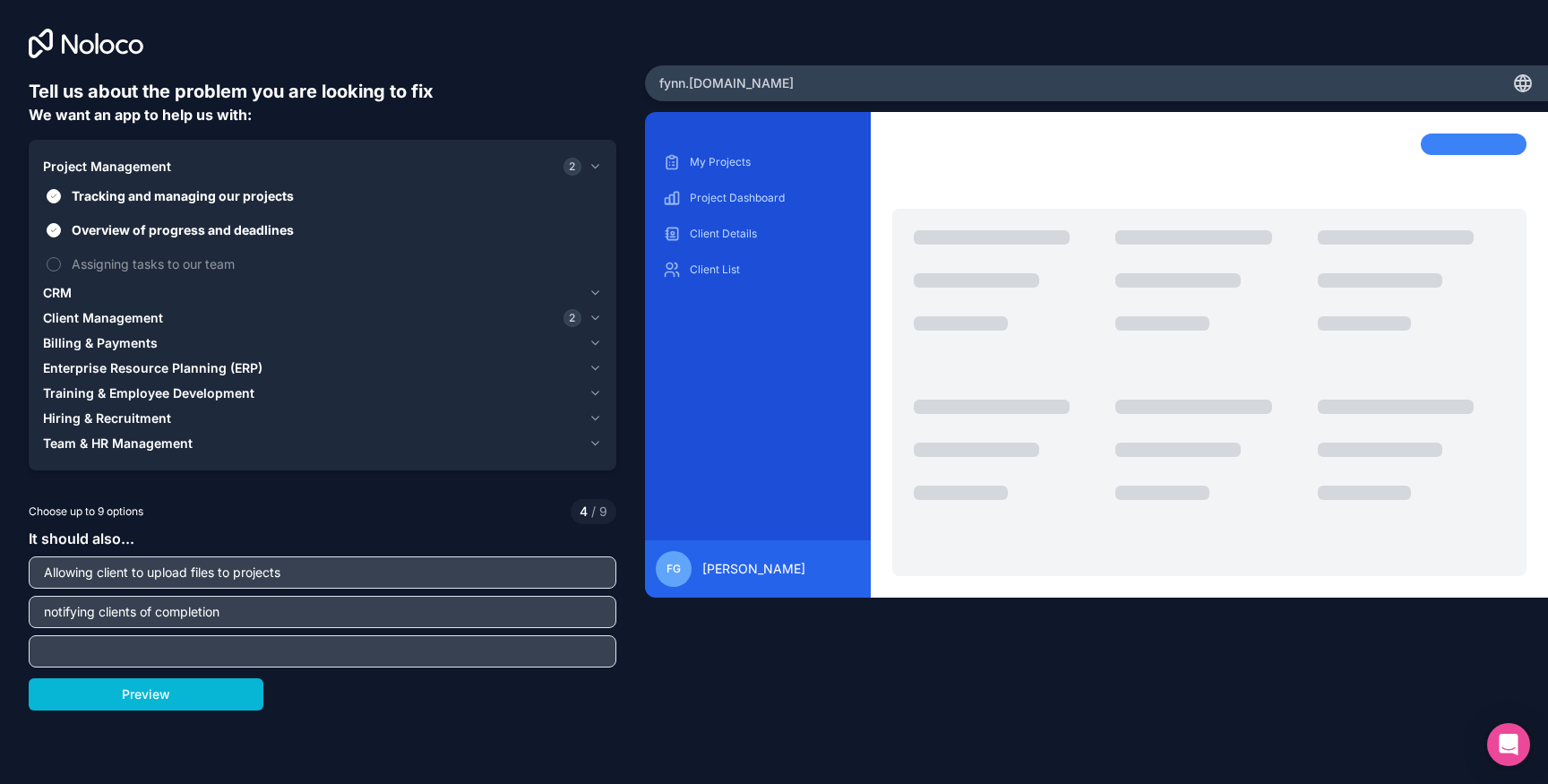
click at [380, 658] on input "text" at bounding box center [322, 651] width 579 height 25
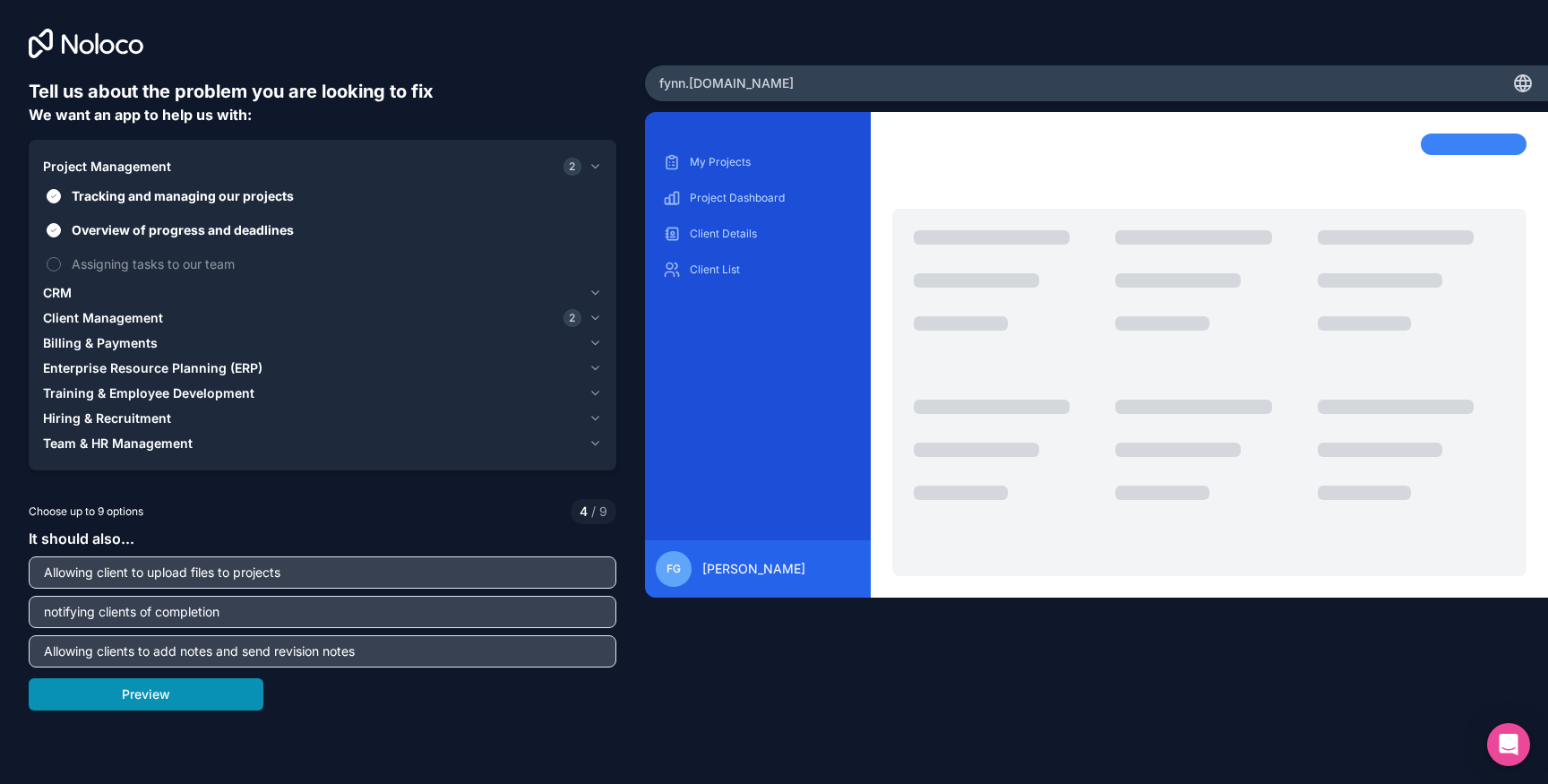
type input "Allowing clients to add notes and send revision notes"
click at [226, 698] on button "Preview" at bounding box center [146, 694] width 235 height 32
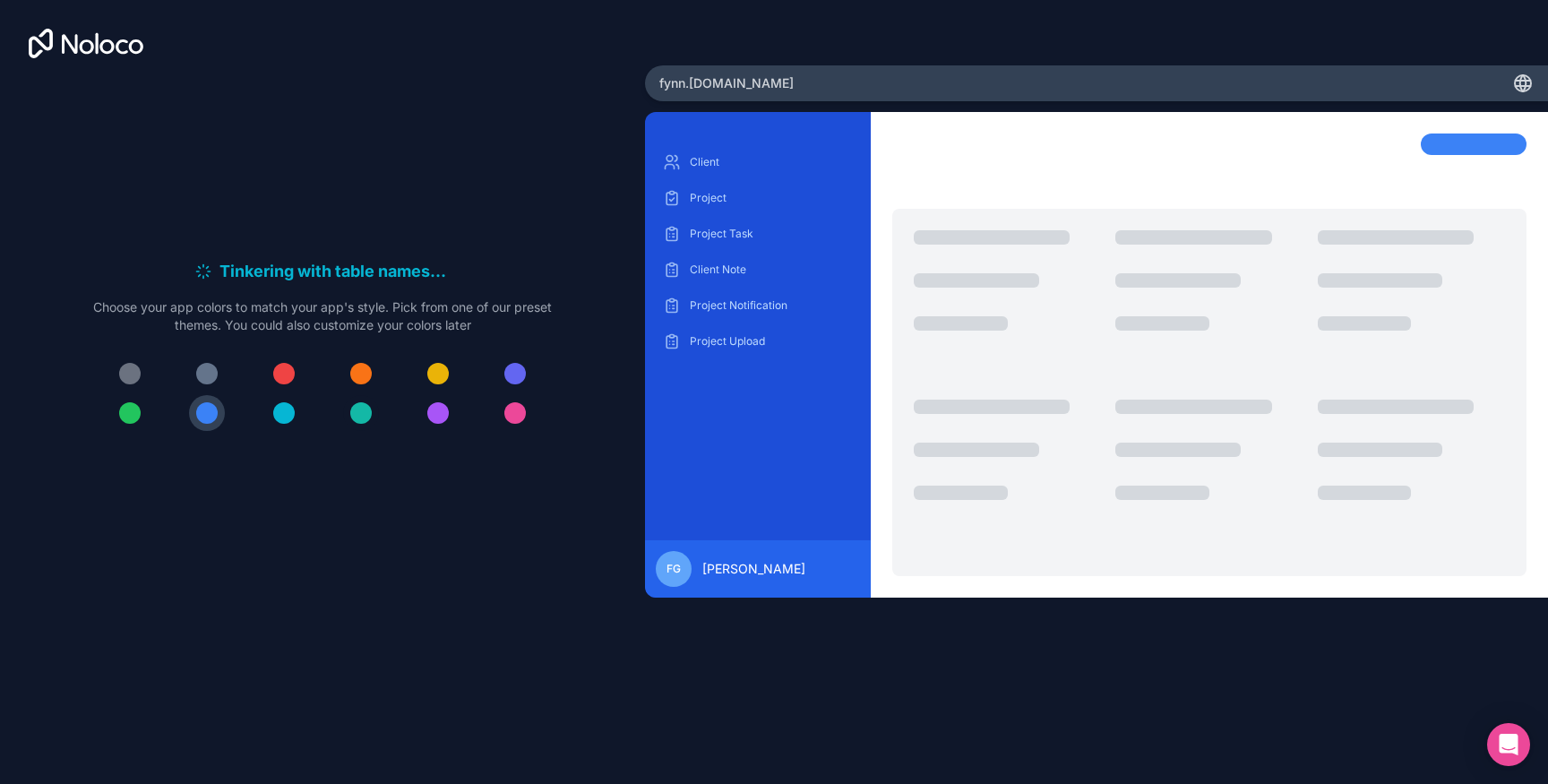
click at [361, 408] on div at bounding box center [360, 413] width 22 height 22
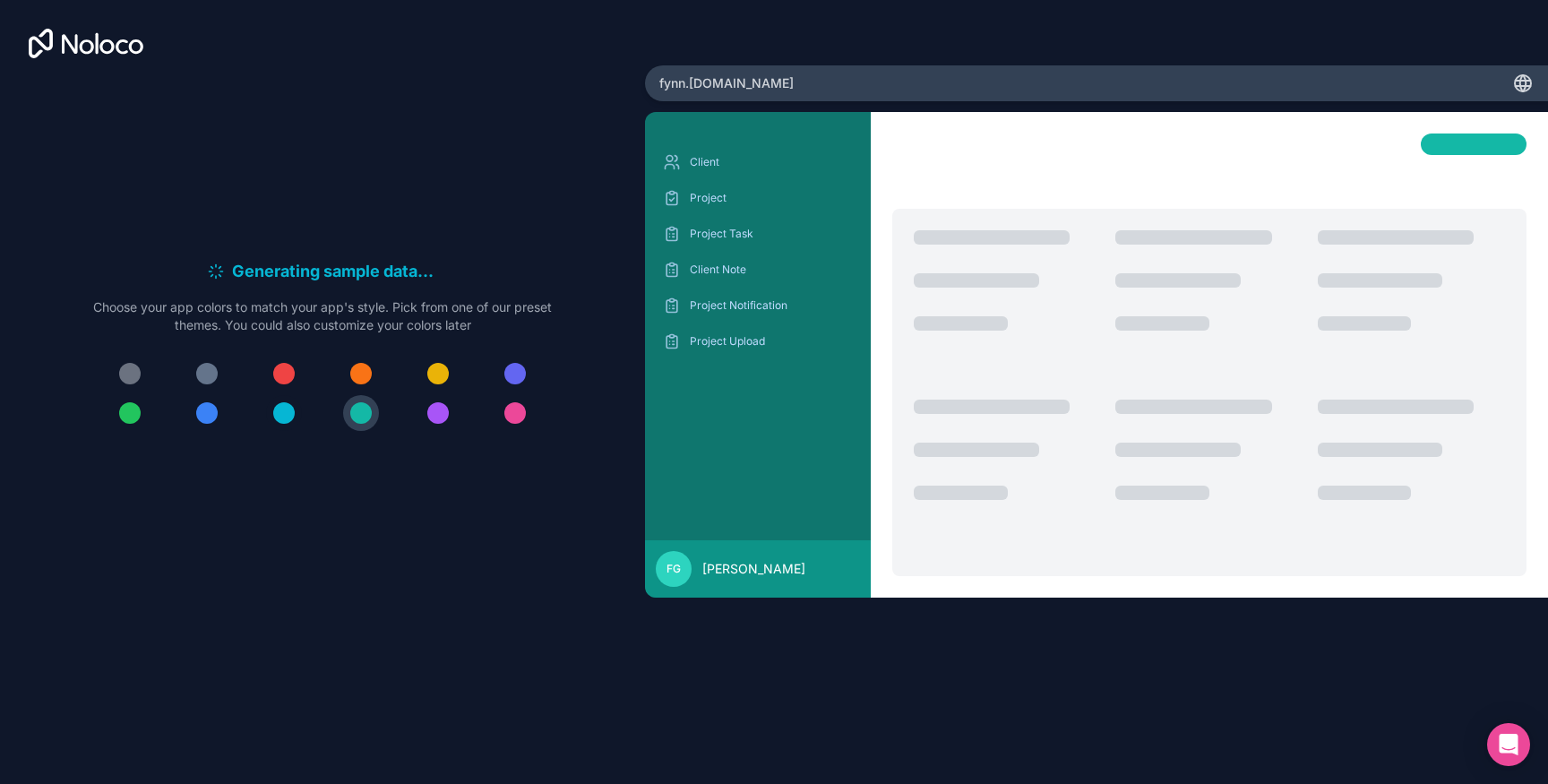
click at [279, 414] on div at bounding box center [283, 413] width 22 height 22
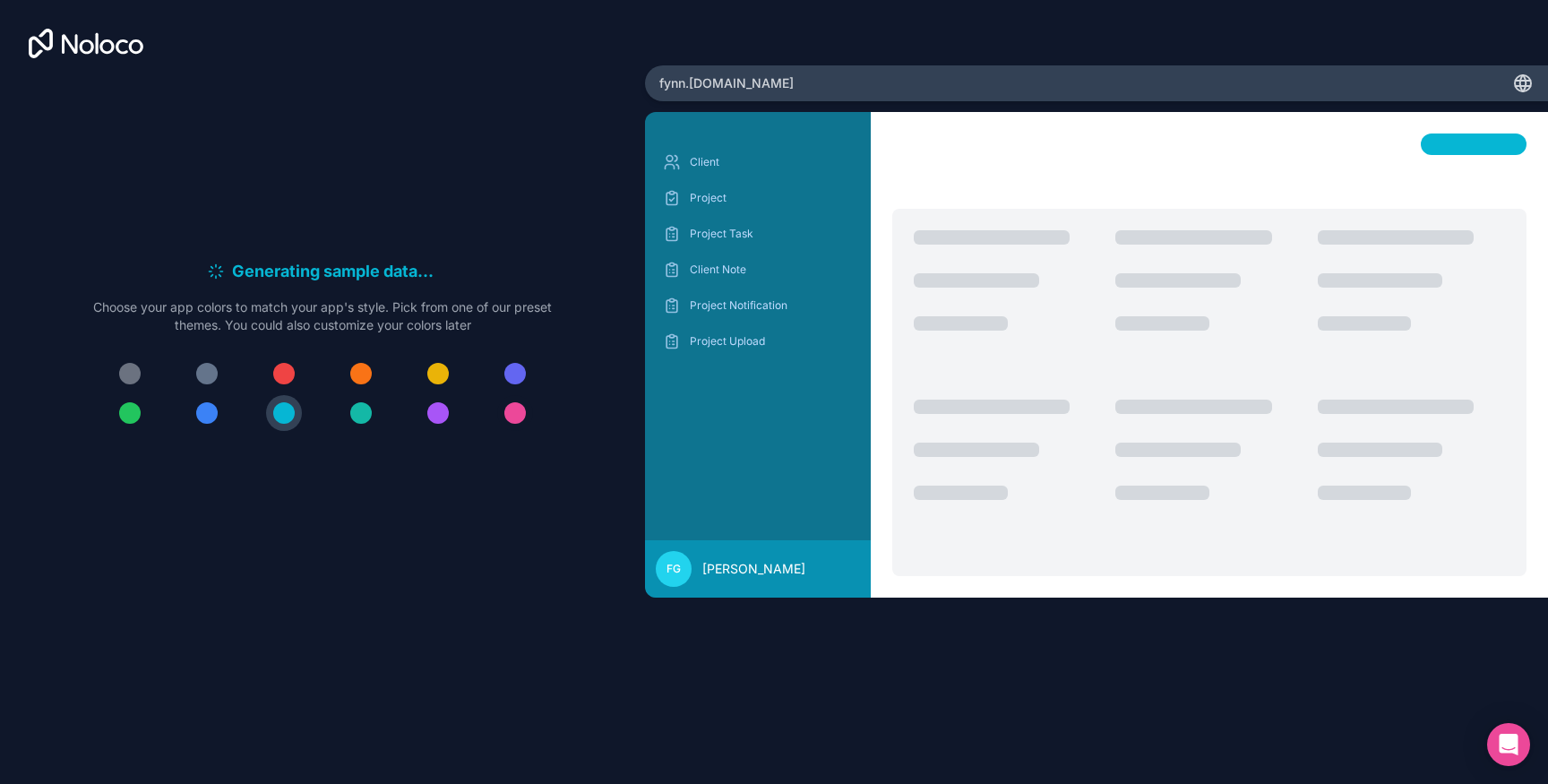
click at [511, 410] on div at bounding box center [515, 413] width 22 height 22
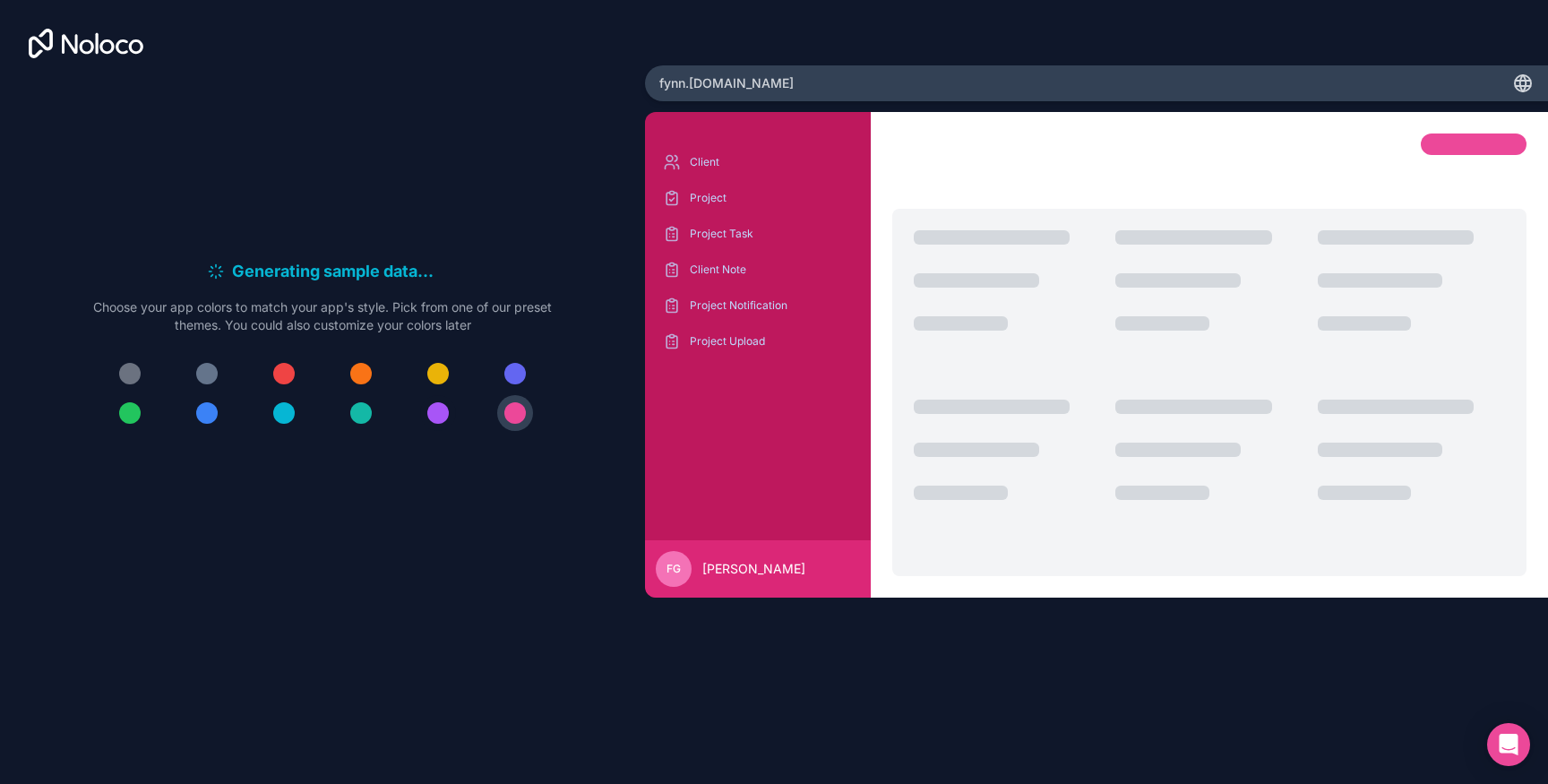
click at [433, 415] on div at bounding box center [438, 413] width 22 height 22
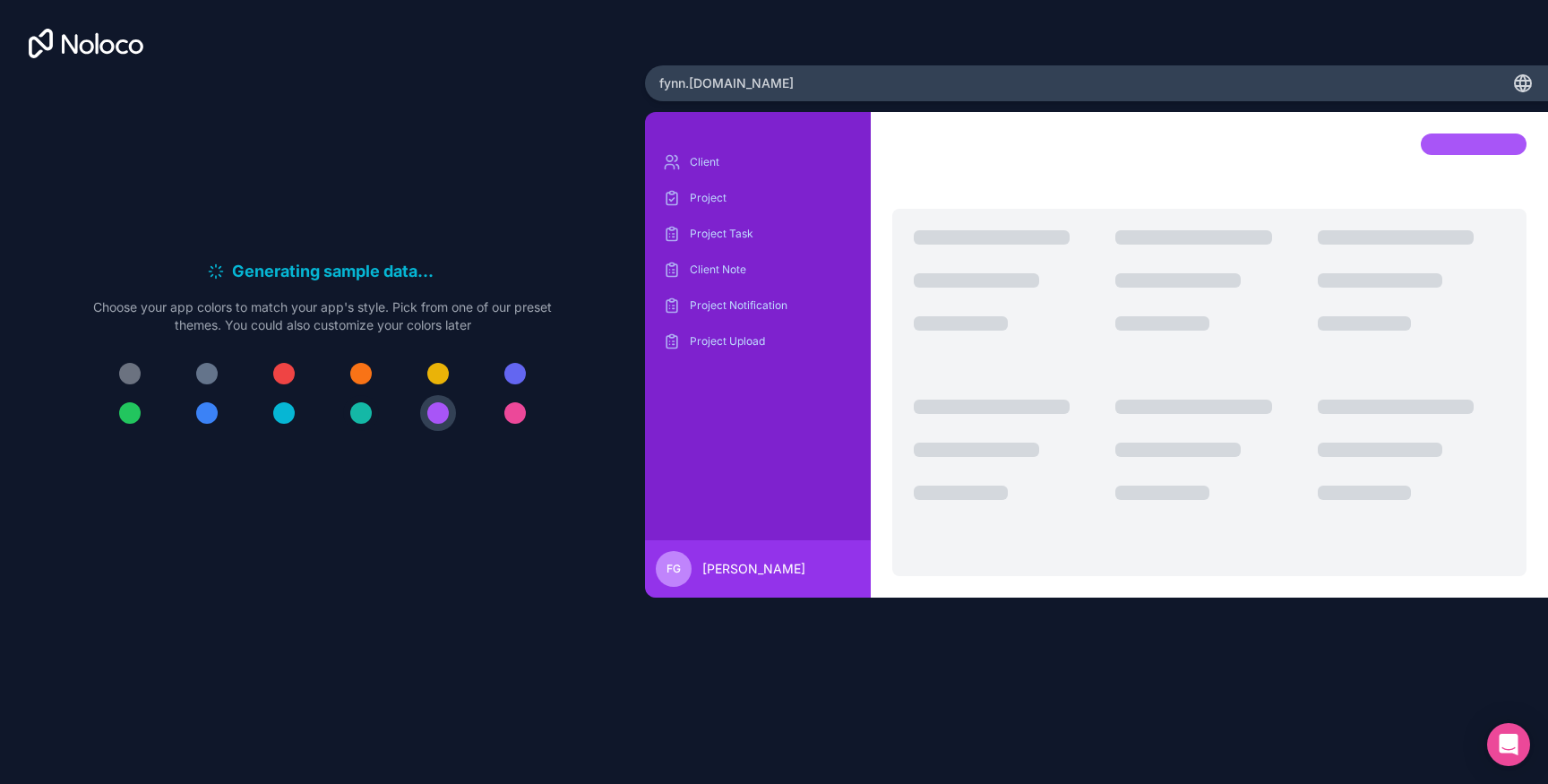
click at [369, 416] on div at bounding box center [360, 413] width 22 height 22
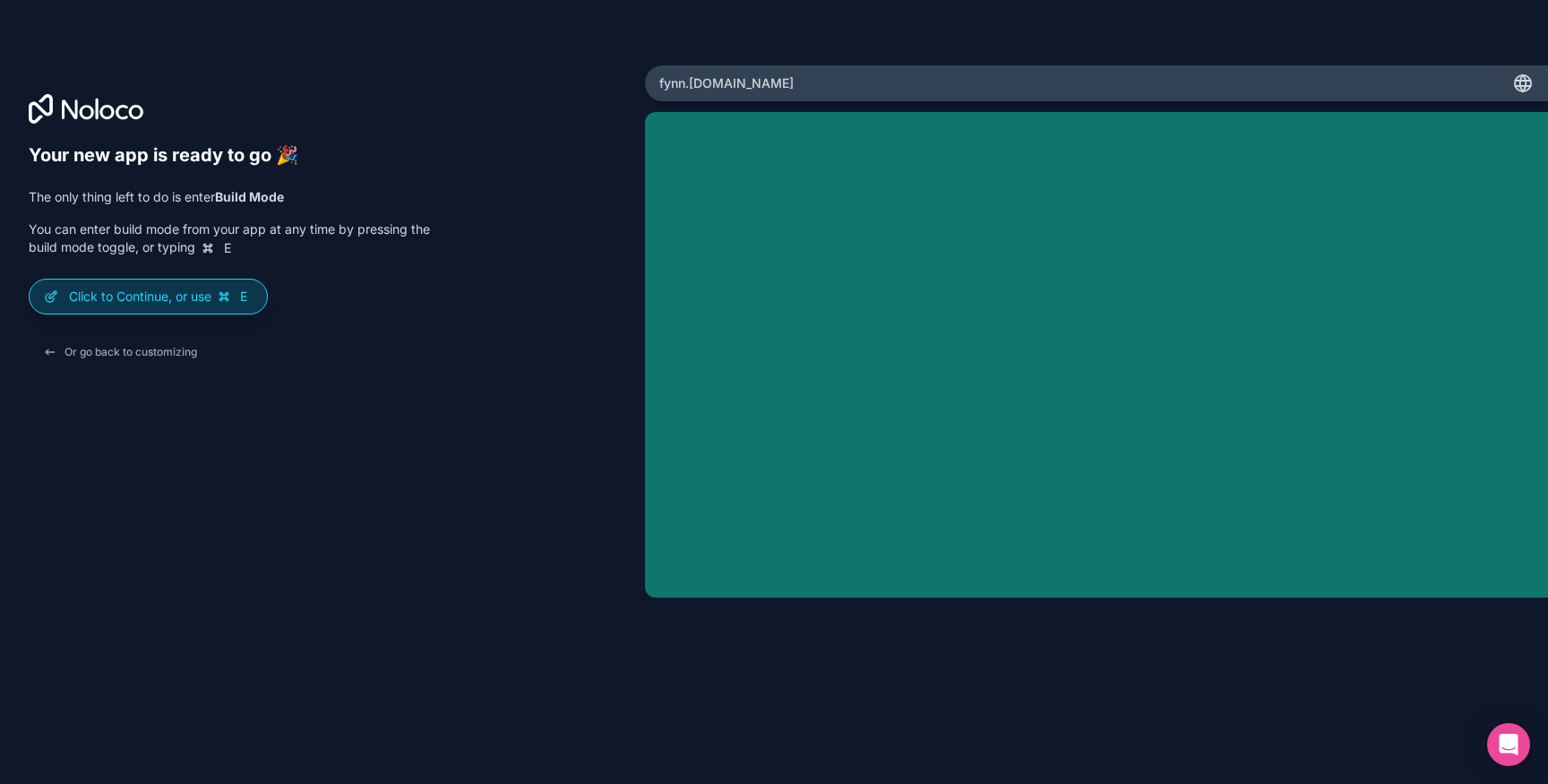
click at [193, 294] on p "Click to Continue, or use E" at bounding box center [161, 296] width 184 height 18
